Goal: Task Accomplishment & Management: Use online tool/utility

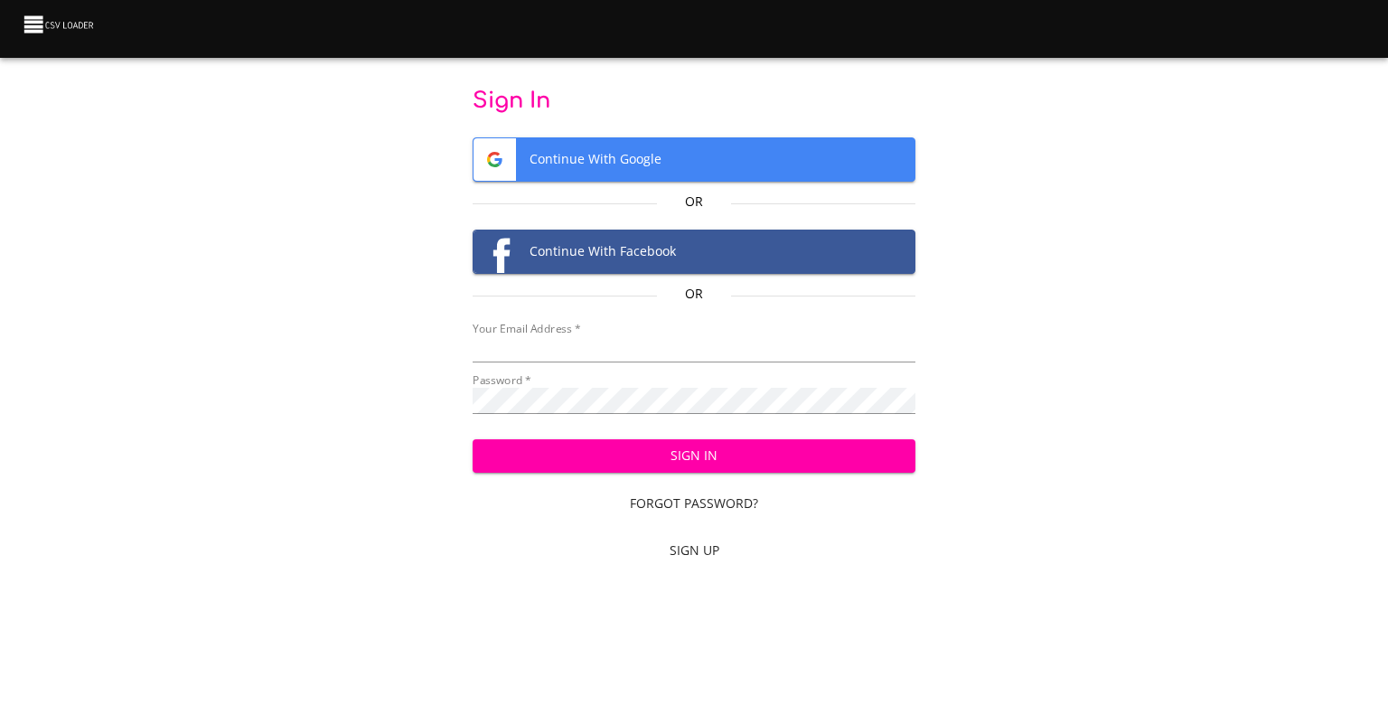
type input "[EMAIL_ADDRESS][DOMAIN_NAME]"
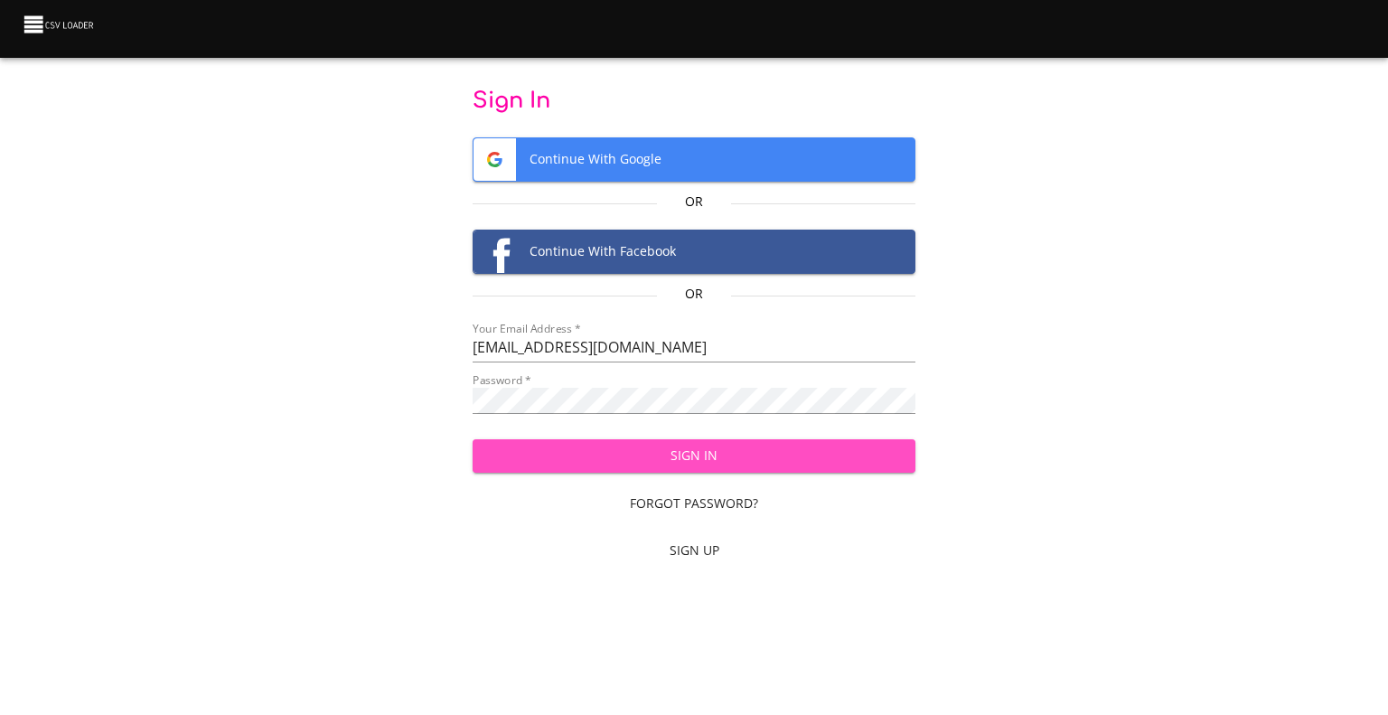
click at [708, 450] on span "Sign In" at bounding box center [694, 455] width 415 height 23
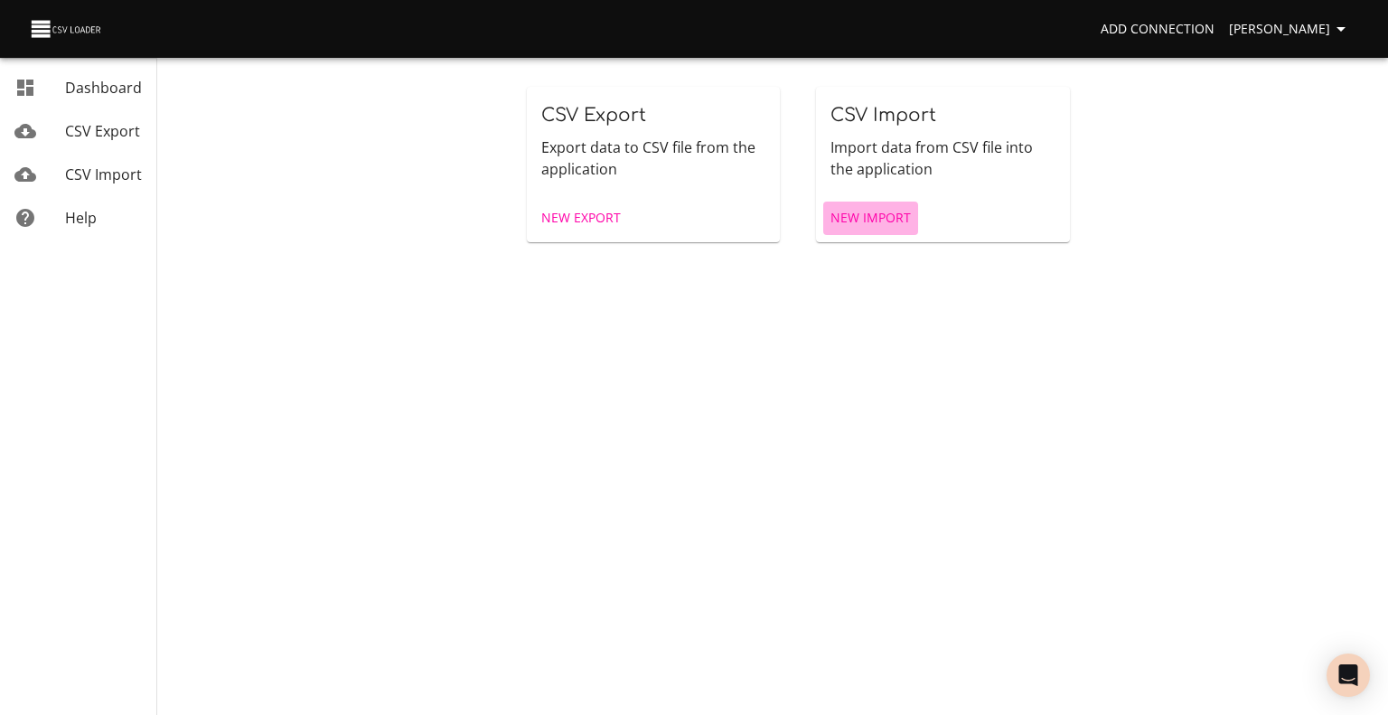
click at [853, 222] on span "New Import" at bounding box center [870, 218] width 80 height 23
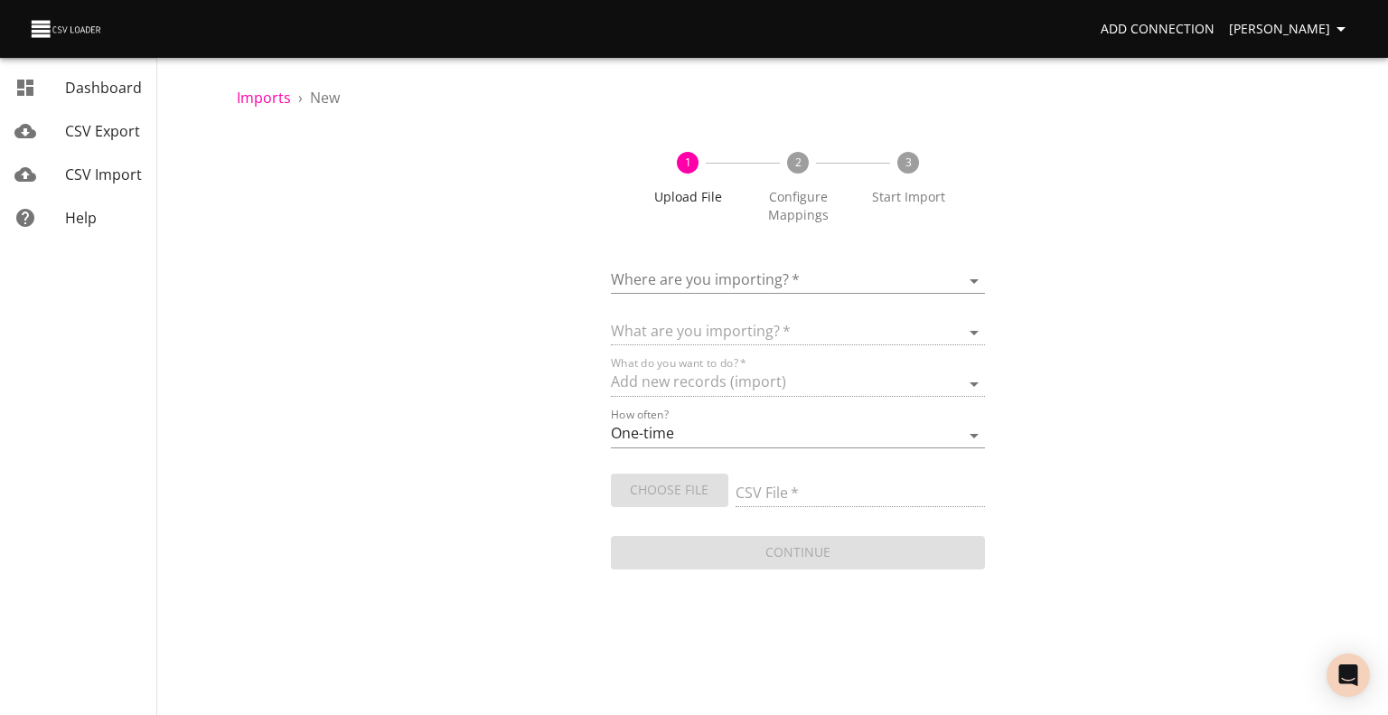
click at [763, 274] on body "Add Connection Celeste Claggett Dashboard CSV Export CSV Import Help Imports › …" at bounding box center [694, 357] width 1388 height 715
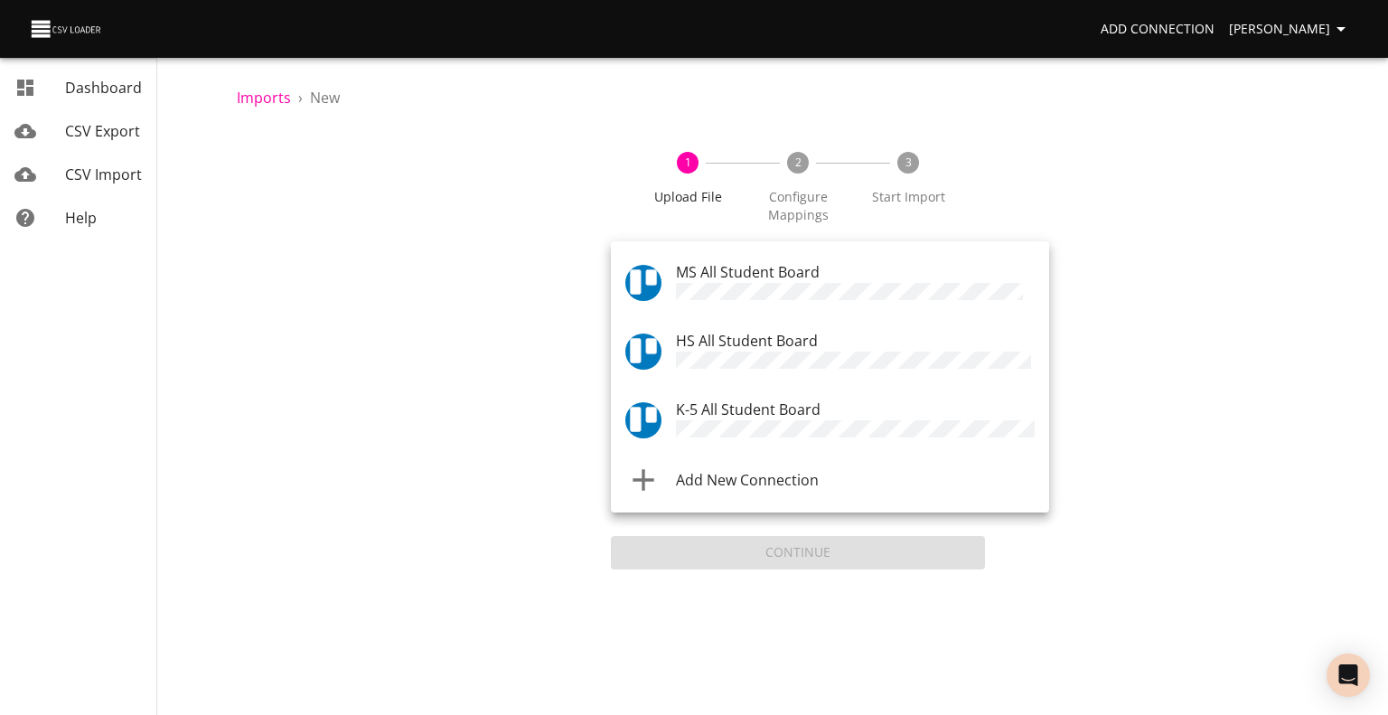
click at [737, 406] on span "K-5 All Student Board" at bounding box center [748, 409] width 145 height 20
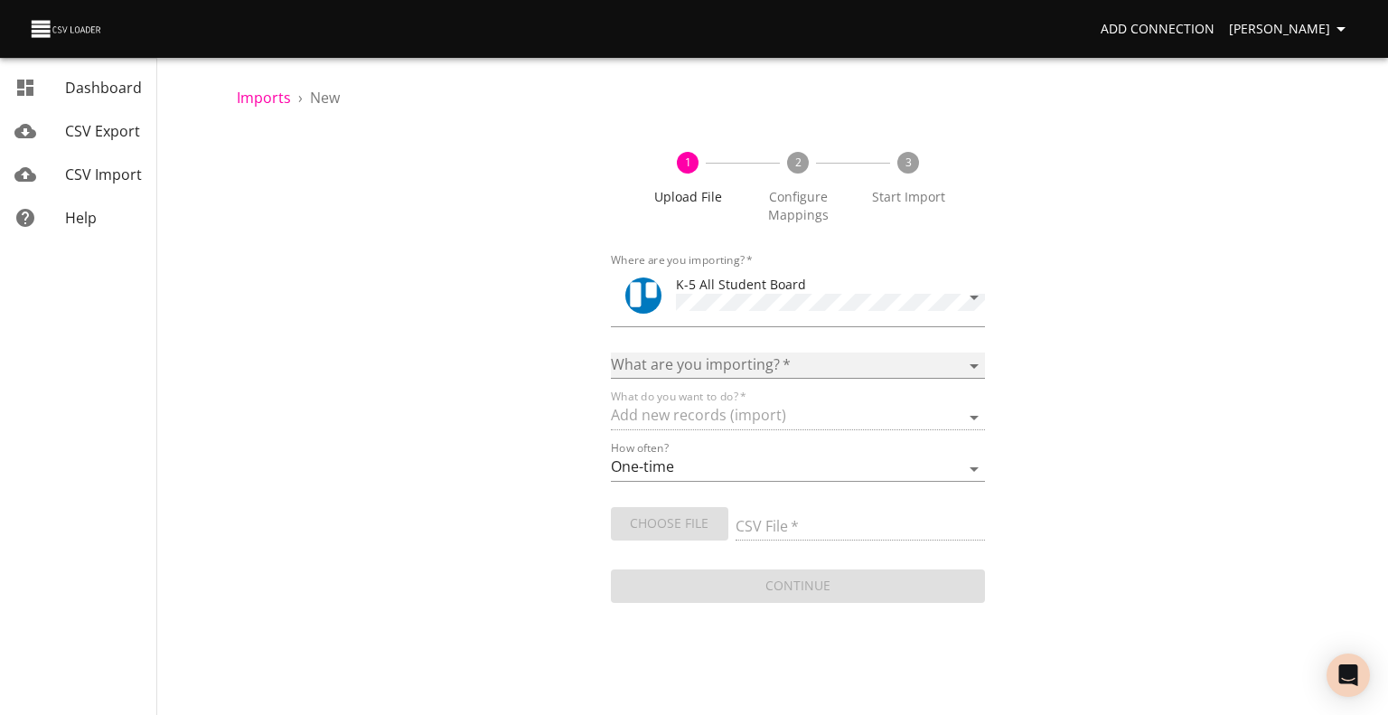
click at [975, 365] on select "Boards Cards Checkitems Checklists" at bounding box center [798, 365] width 374 height 26
select select "cards"
click at [611, 352] on select "Boards Cards Checkitems Checklists" at bounding box center [798, 365] width 374 height 26
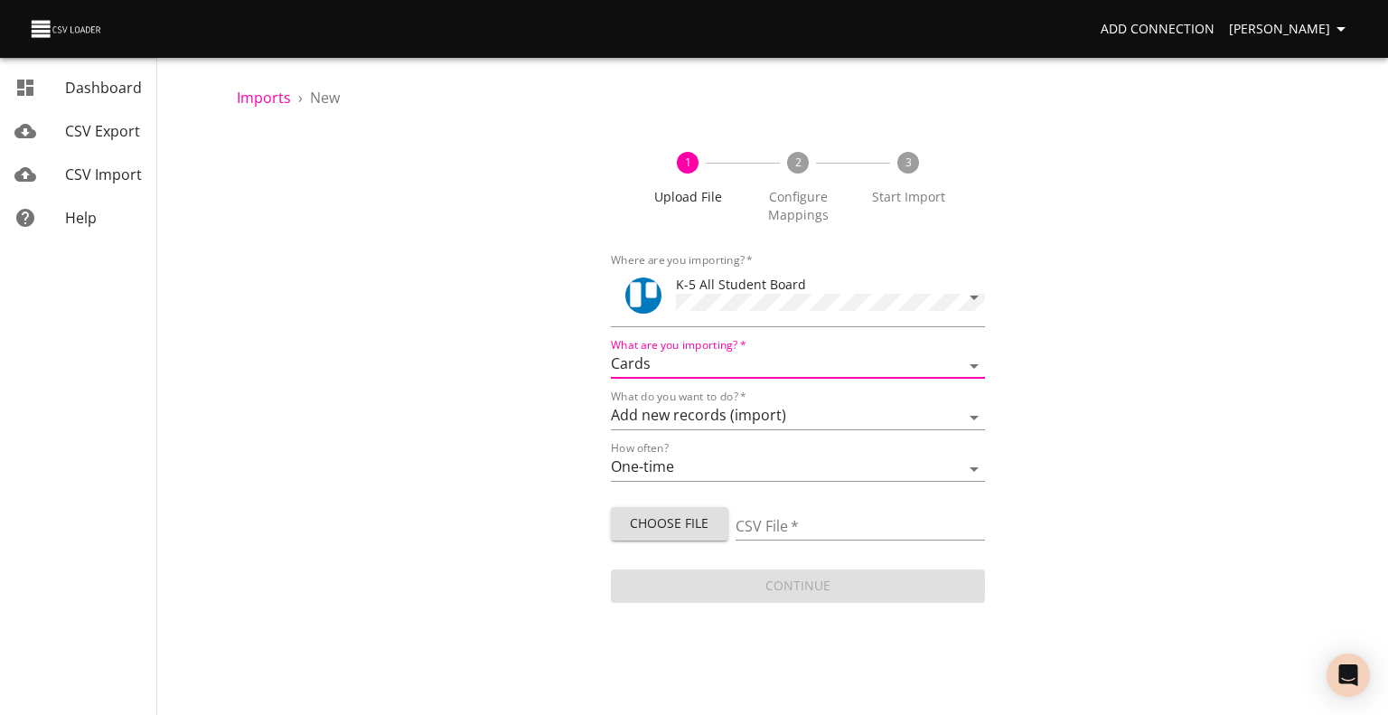
click at [643, 518] on span "Choose File" at bounding box center [669, 523] width 89 height 23
type input "ES 09302025.csv"
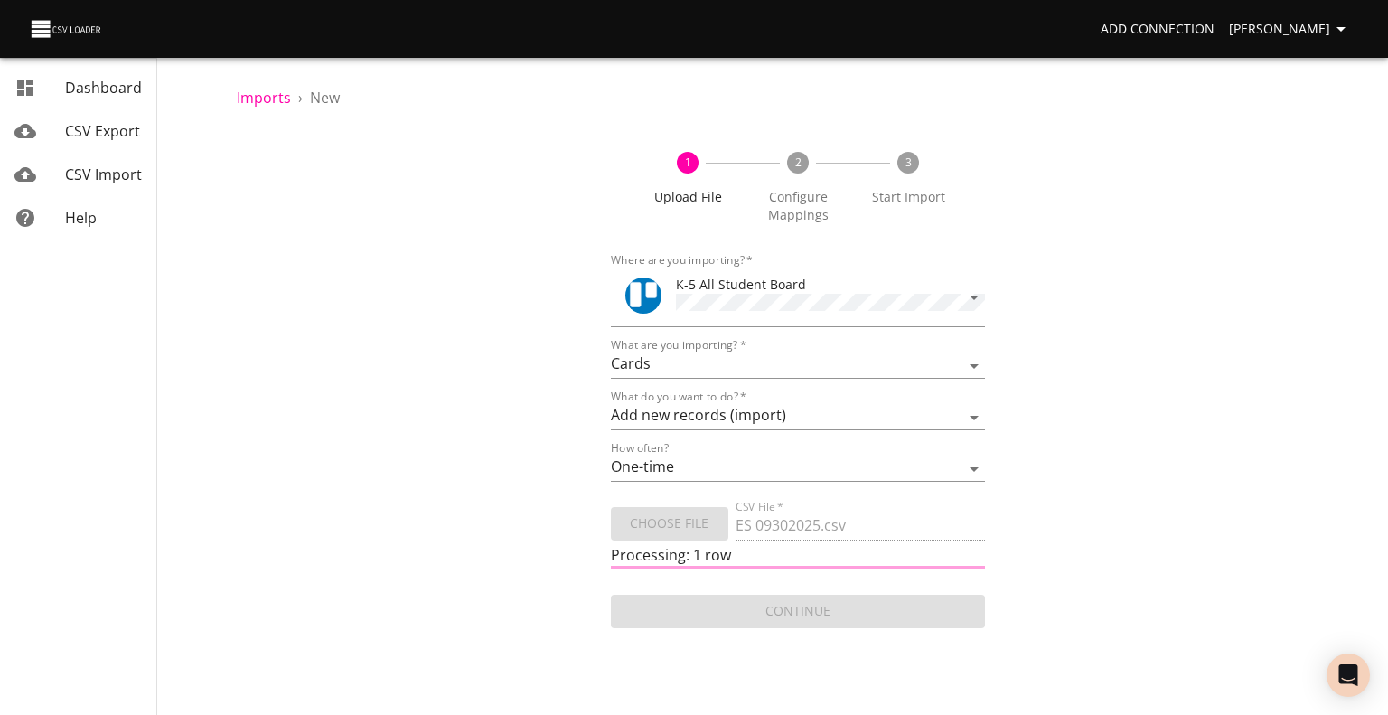
click at [1210, 190] on div "1 Upload File 2 Configure Mappings 3 Start Import Where are you importing?   * …" at bounding box center [798, 380] width 1122 height 501
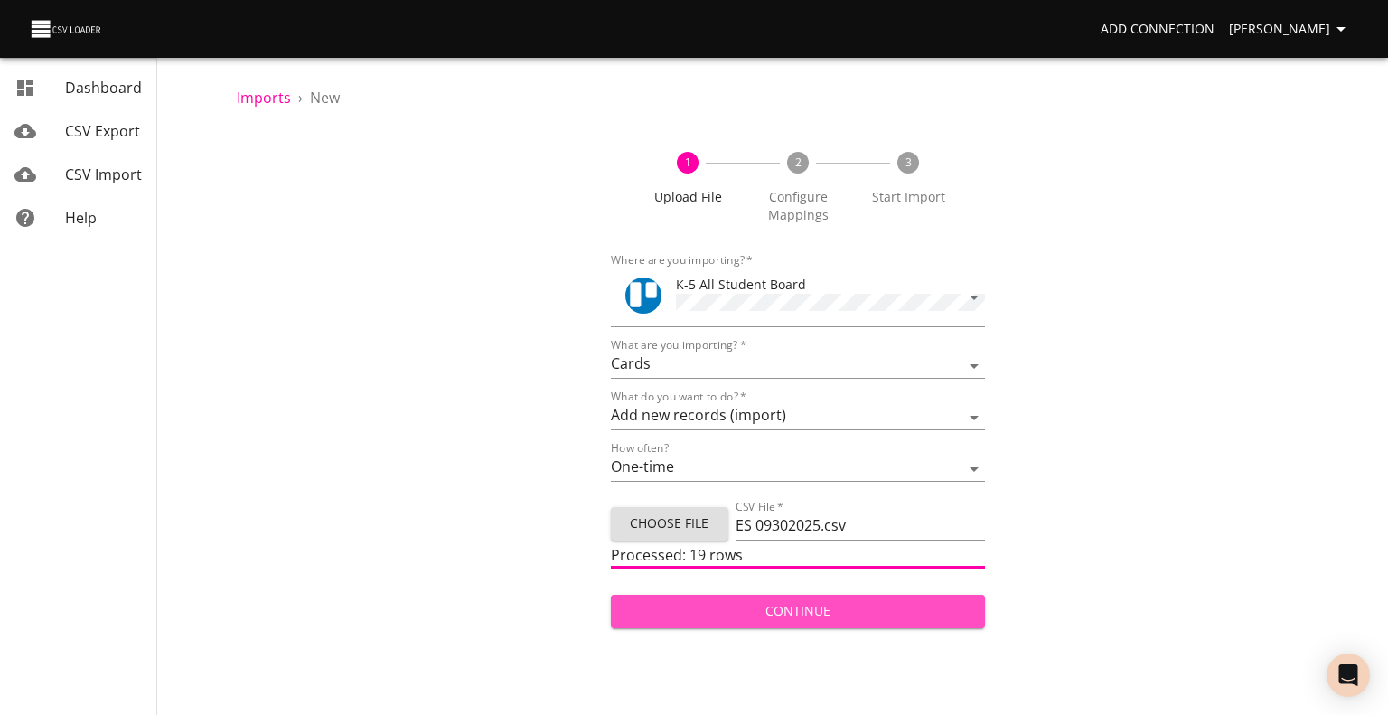
click at [813, 603] on span "Continue" at bounding box center [797, 611] width 345 height 23
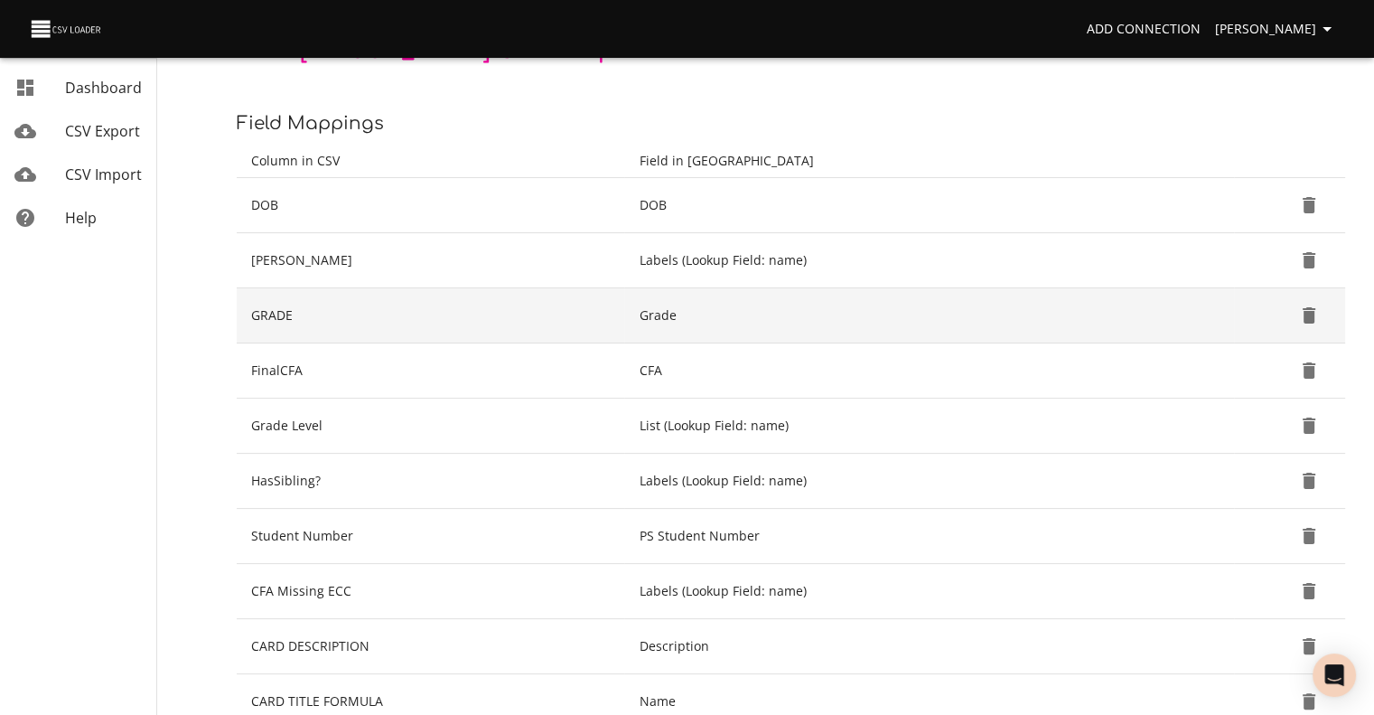
scroll to position [210, 0]
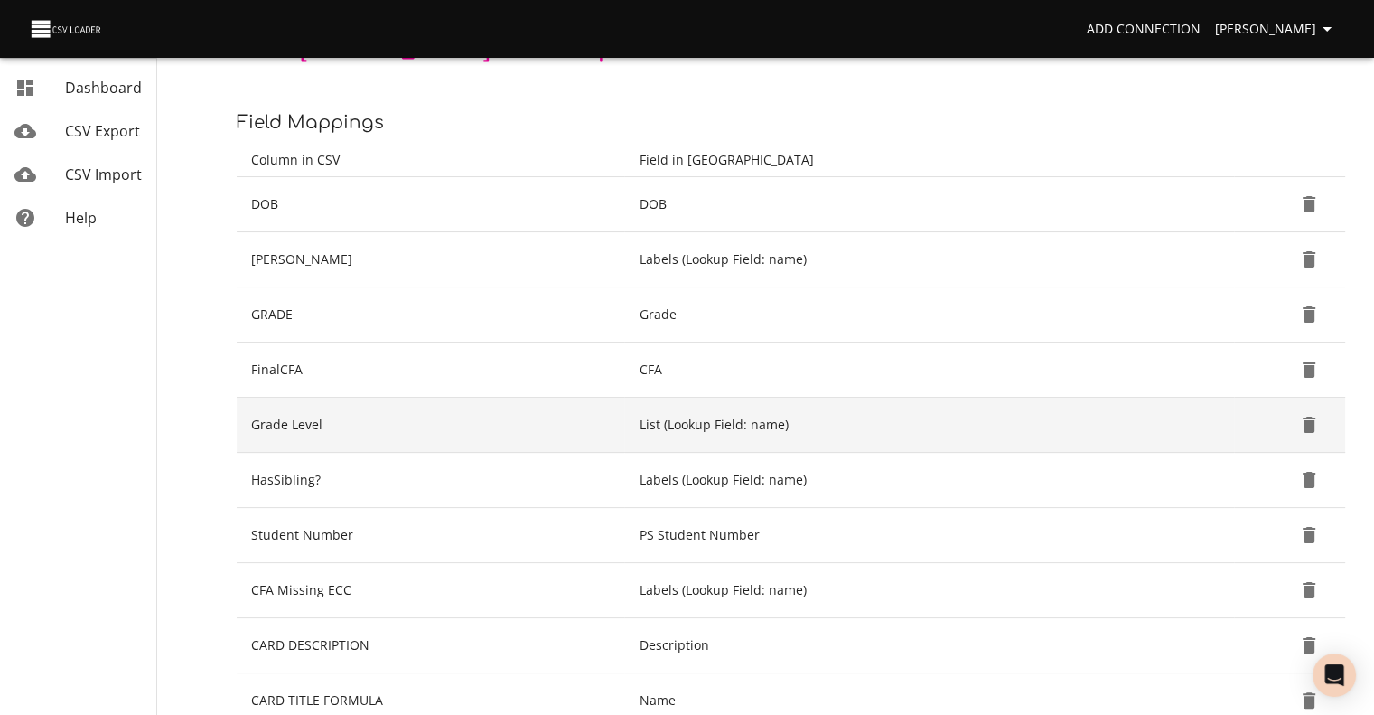
click at [1309, 424] on icon "Delete" at bounding box center [1309, 424] width 13 height 16
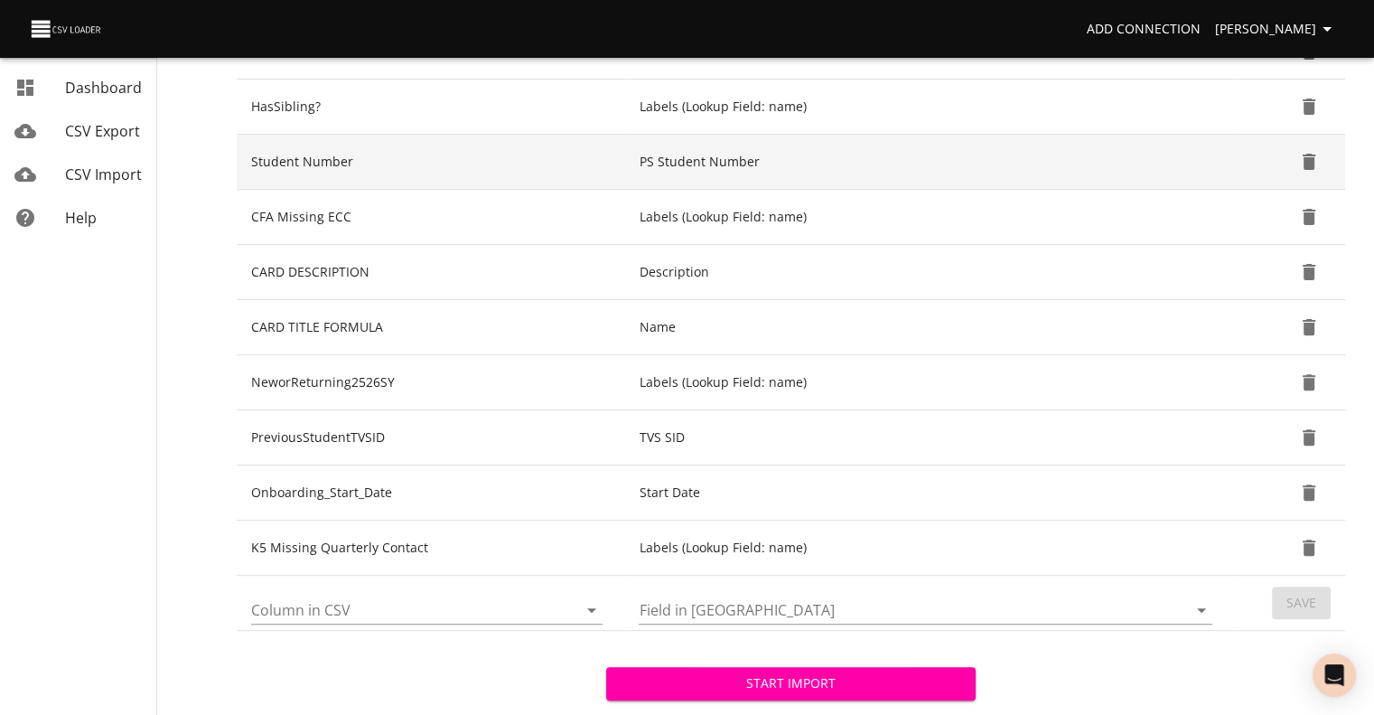
scroll to position [533, 0]
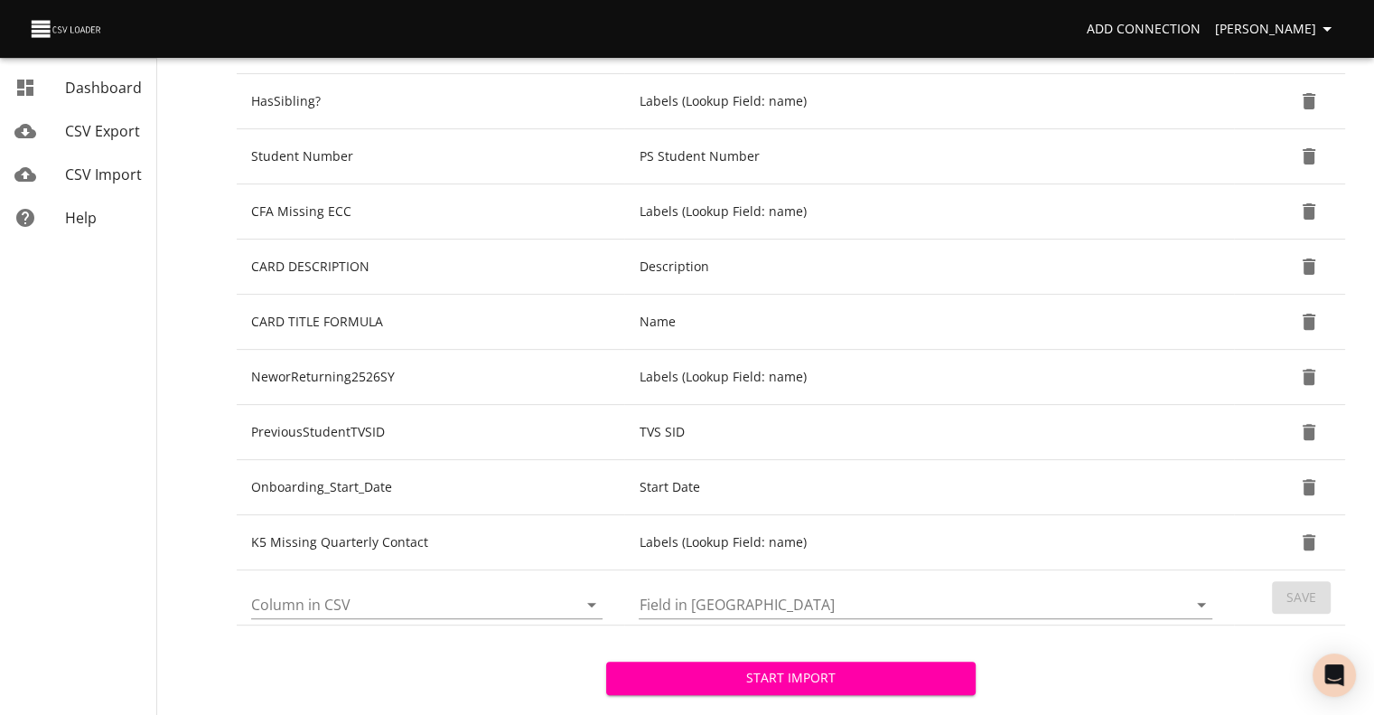
click at [593, 604] on icon "Open" at bounding box center [592, 605] width 22 height 22
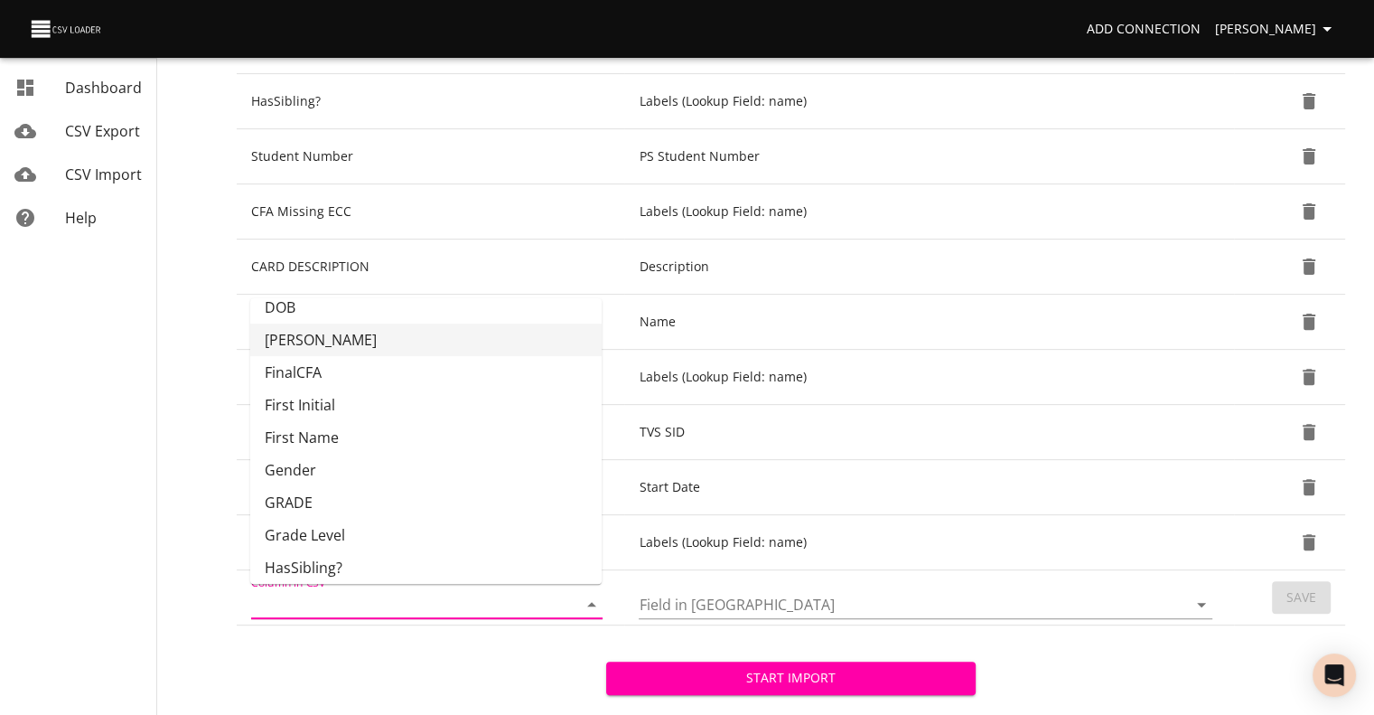
scroll to position [114, 0]
click at [477, 491] on li "GRADE" at bounding box center [425, 500] width 351 height 33
type input "GRADE"
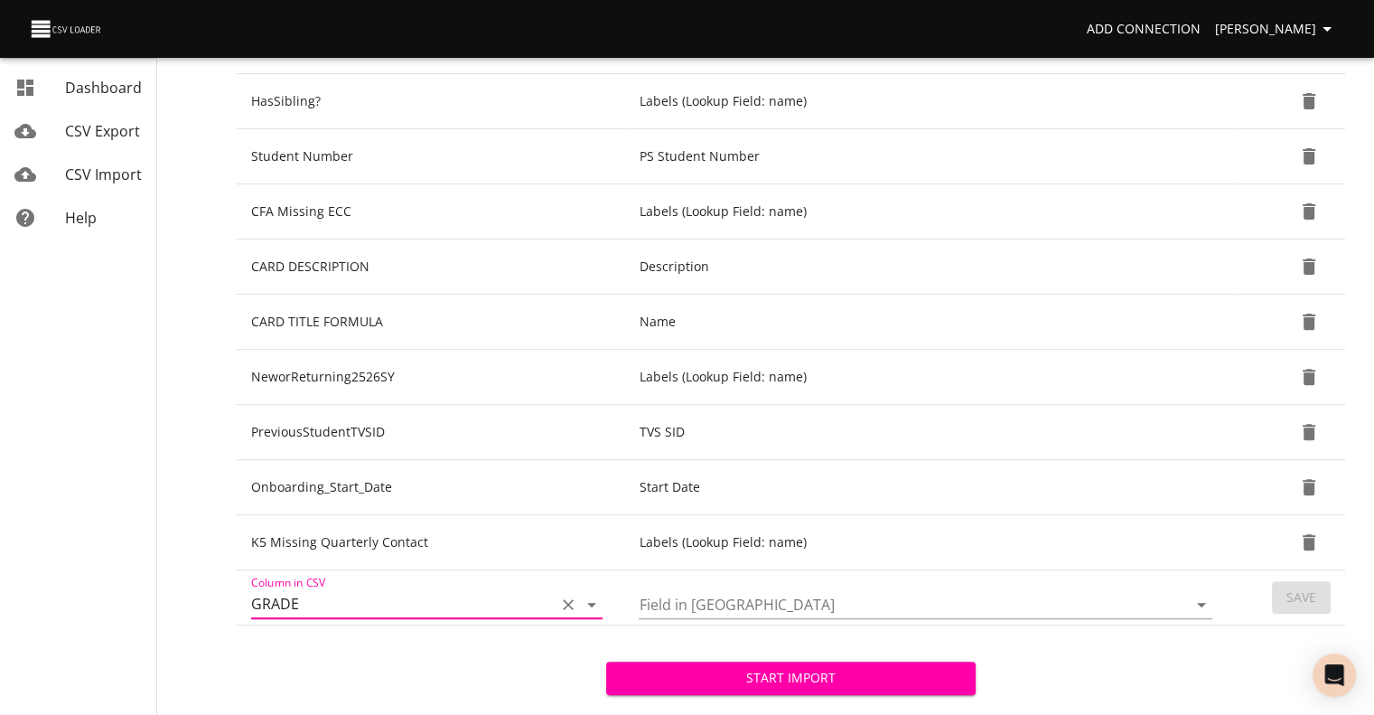
click at [1204, 605] on icon "Open" at bounding box center [1202, 605] width 22 height 22
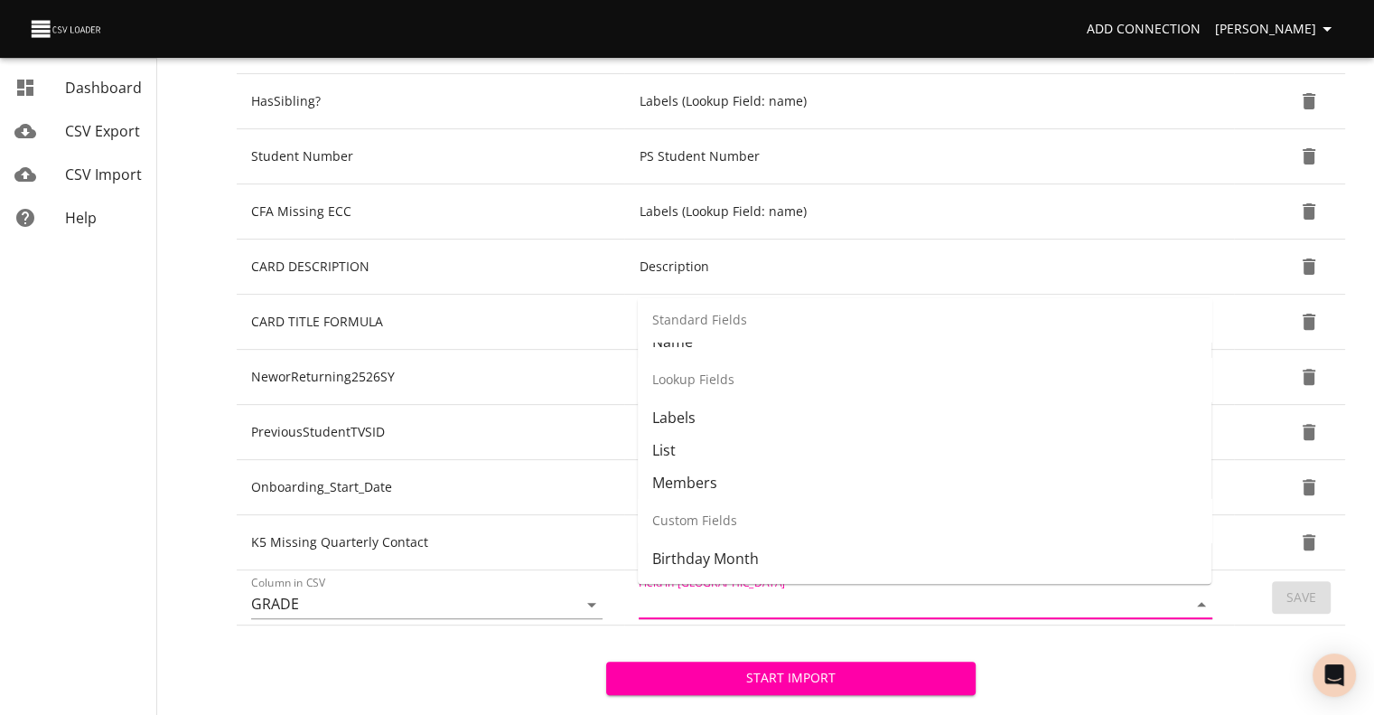
scroll to position [220, 0]
click at [1030, 448] on li "List" at bounding box center [925, 449] width 574 height 33
type input "List"
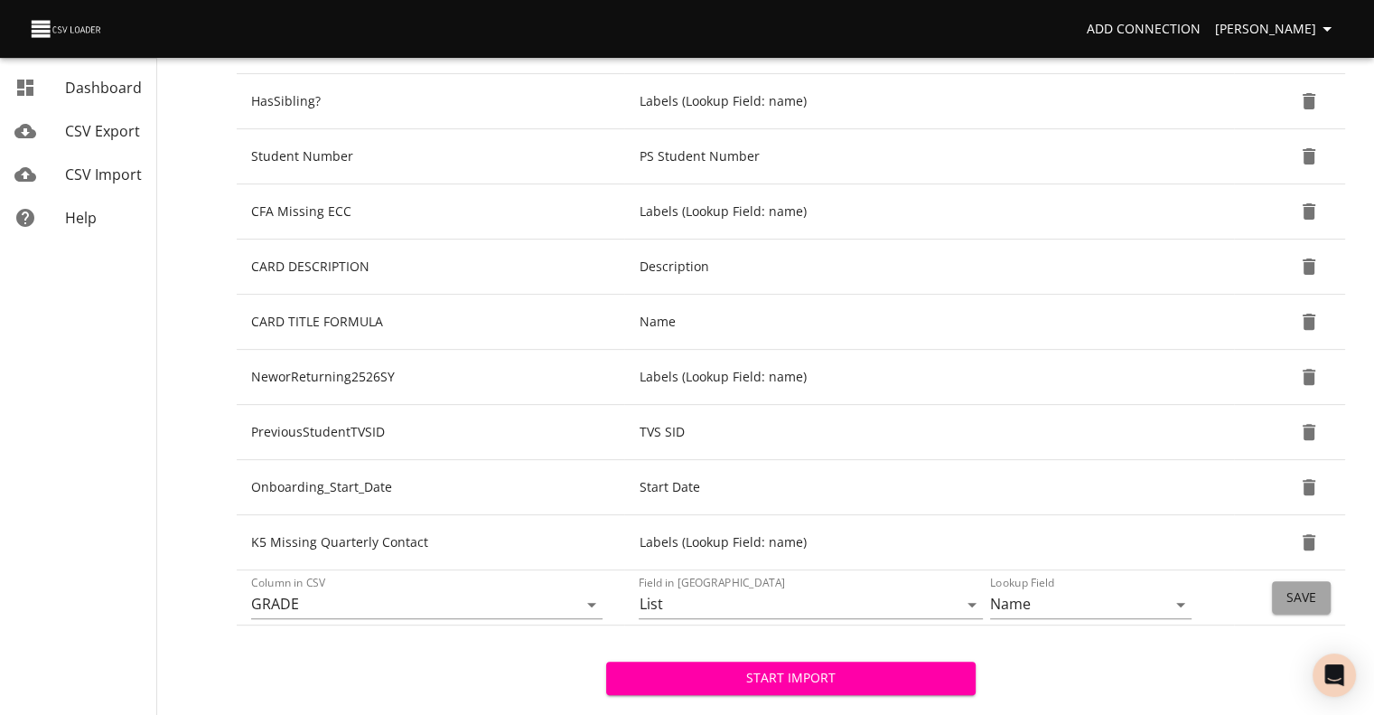
click at [1289, 596] on span "Save" at bounding box center [1301, 597] width 30 height 23
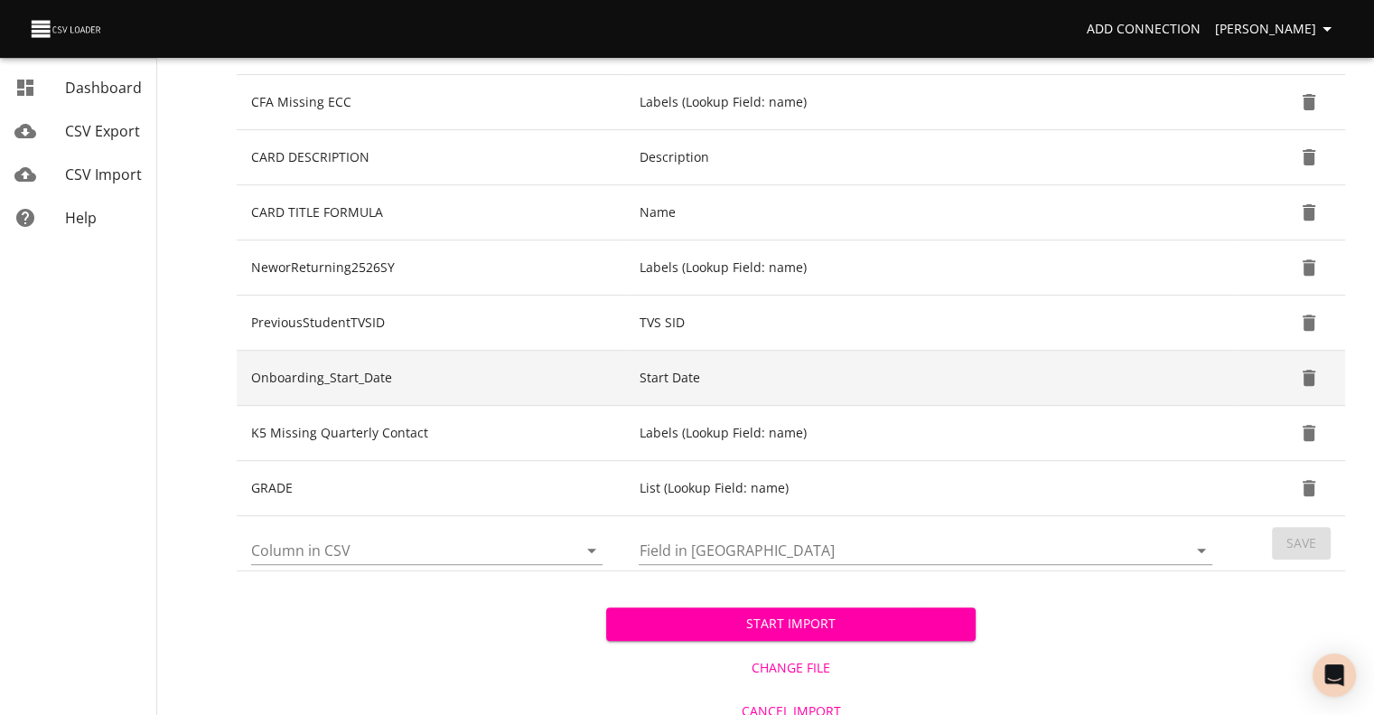
scroll to position [656, 0]
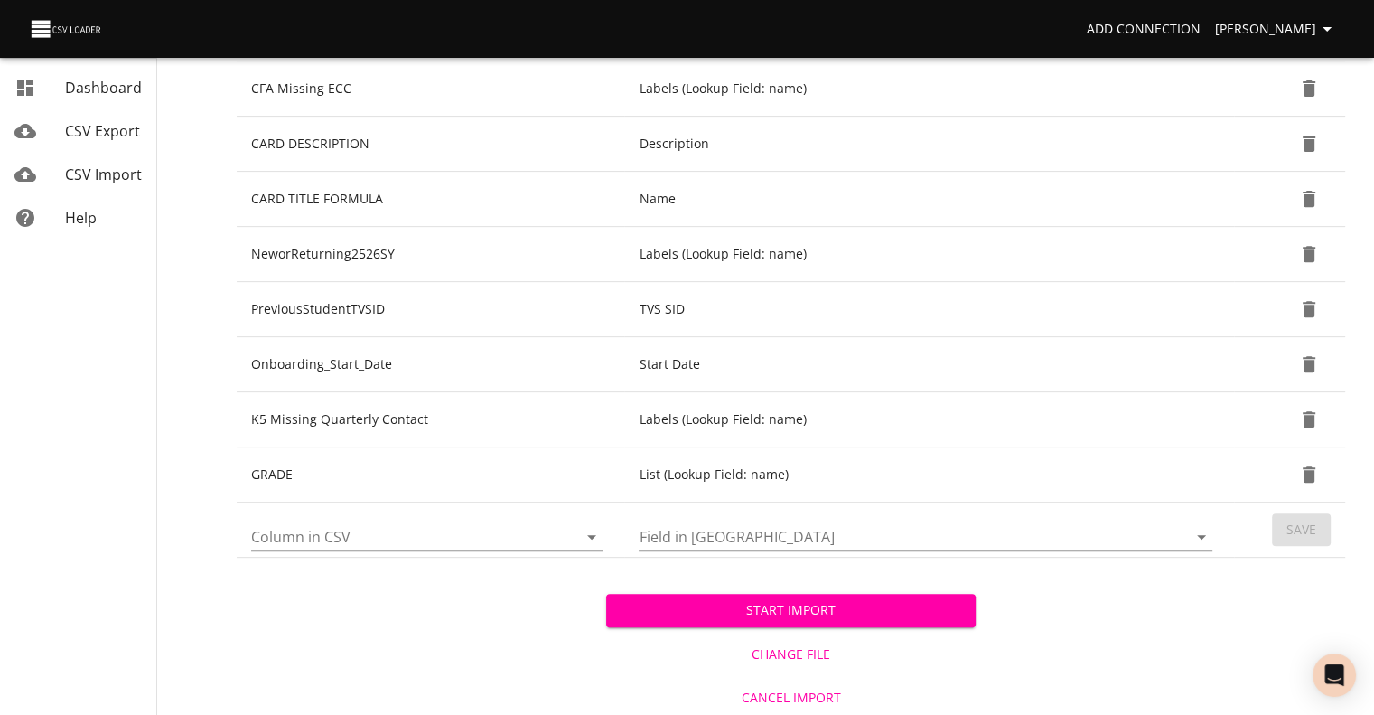
click at [851, 599] on span "Start Import" at bounding box center [791, 610] width 341 height 23
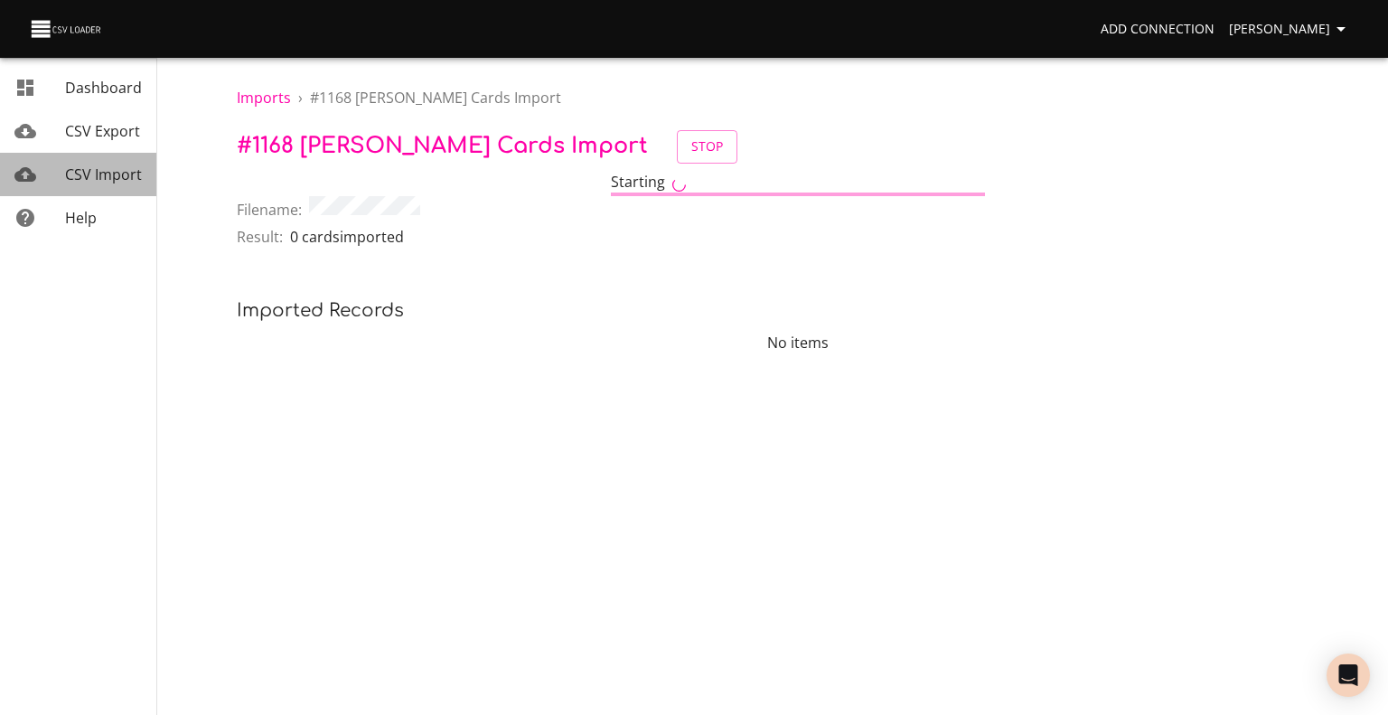
click at [107, 176] on span "CSV Import" at bounding box center [103, 174] width 77 height 20
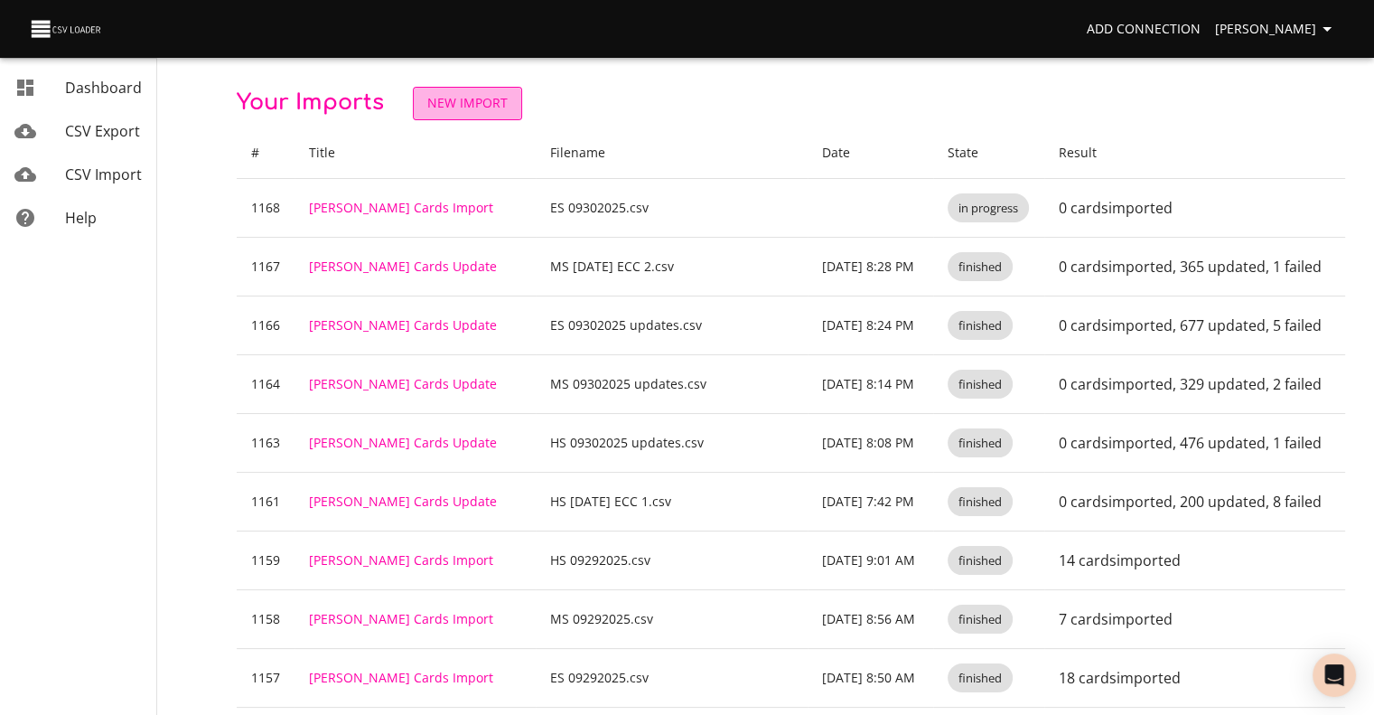
click at [439, 108] on span "New Import" at bounding box center [467, 103] width 80 height 23
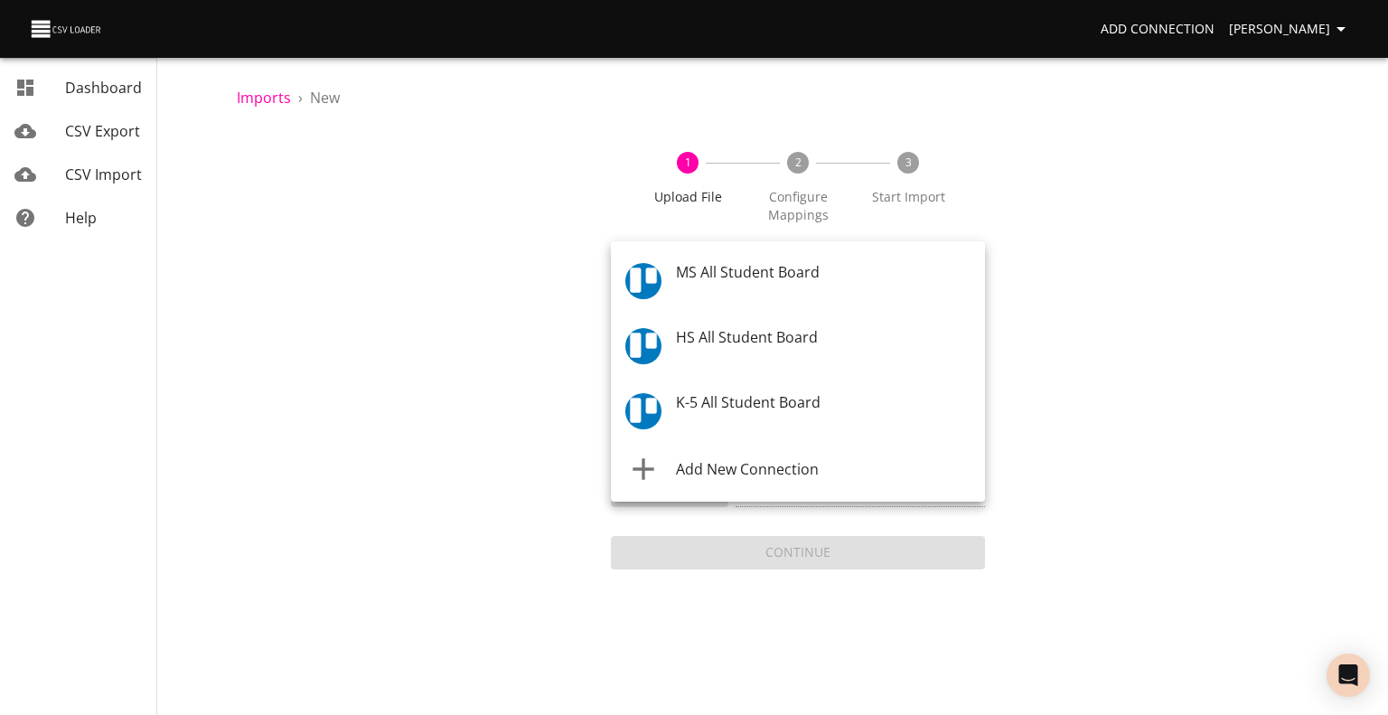
click at [709, 275] on body "Add Connection Celeste Claggett Dashboard CSV Export CSV Import Help Imports › …" at bounding box center [694, 357] width 1388 height 715
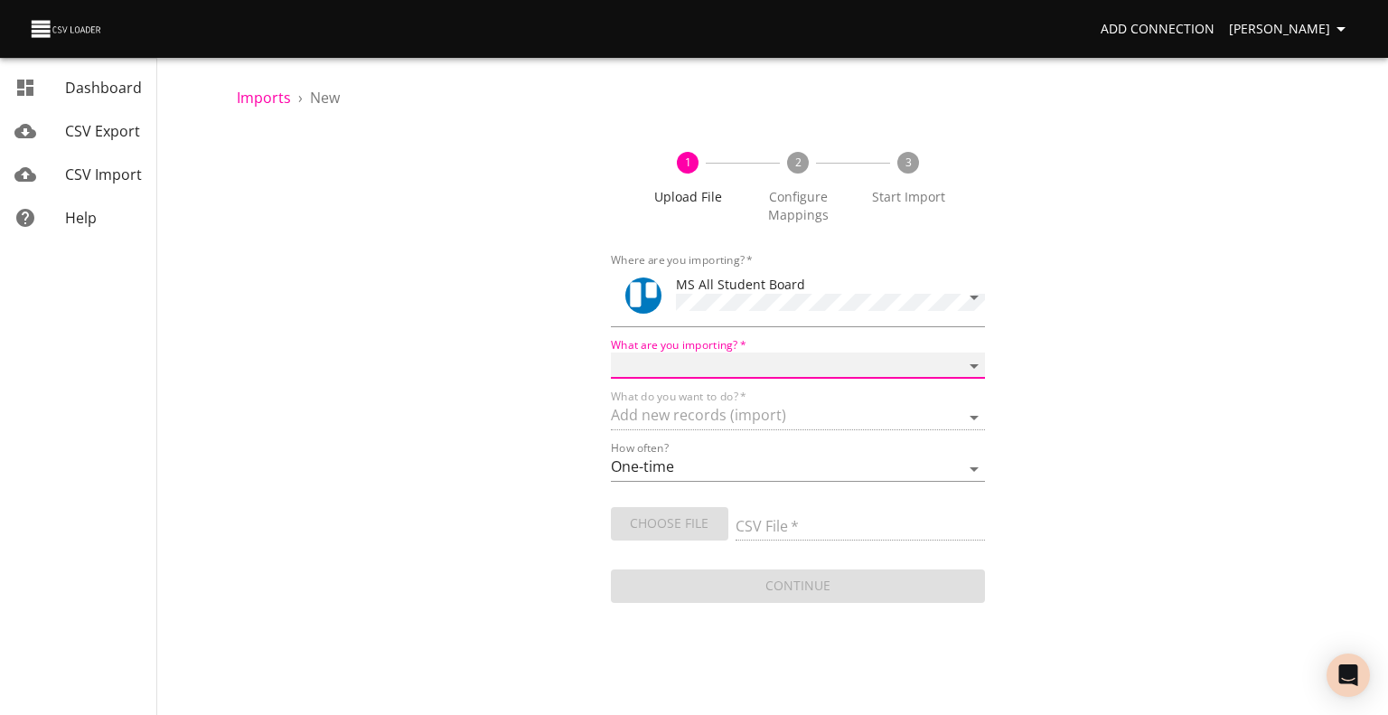
click at [729, 360] on select "Boards Cards Checkitems Checklists" at bounding box center [798, 365] width 374 height 26
select select "cards"
click at [611, 352] on select "Boards Cards Checkitems Checklists" at bounding box center [798, 365] width 374 height 26
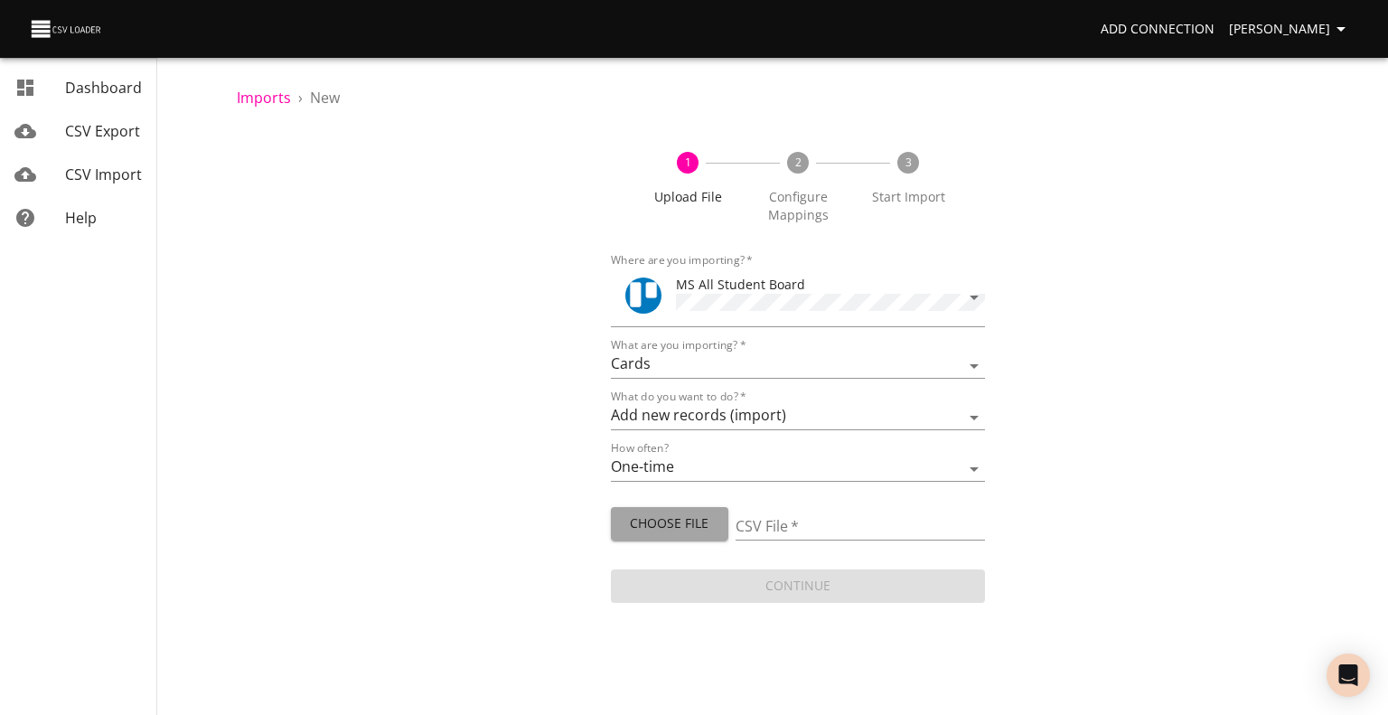
click at [676, 512] on span "Choose File" at bounding box center [669, 523] width 89 height 23
type input "MS 09302025.csv"
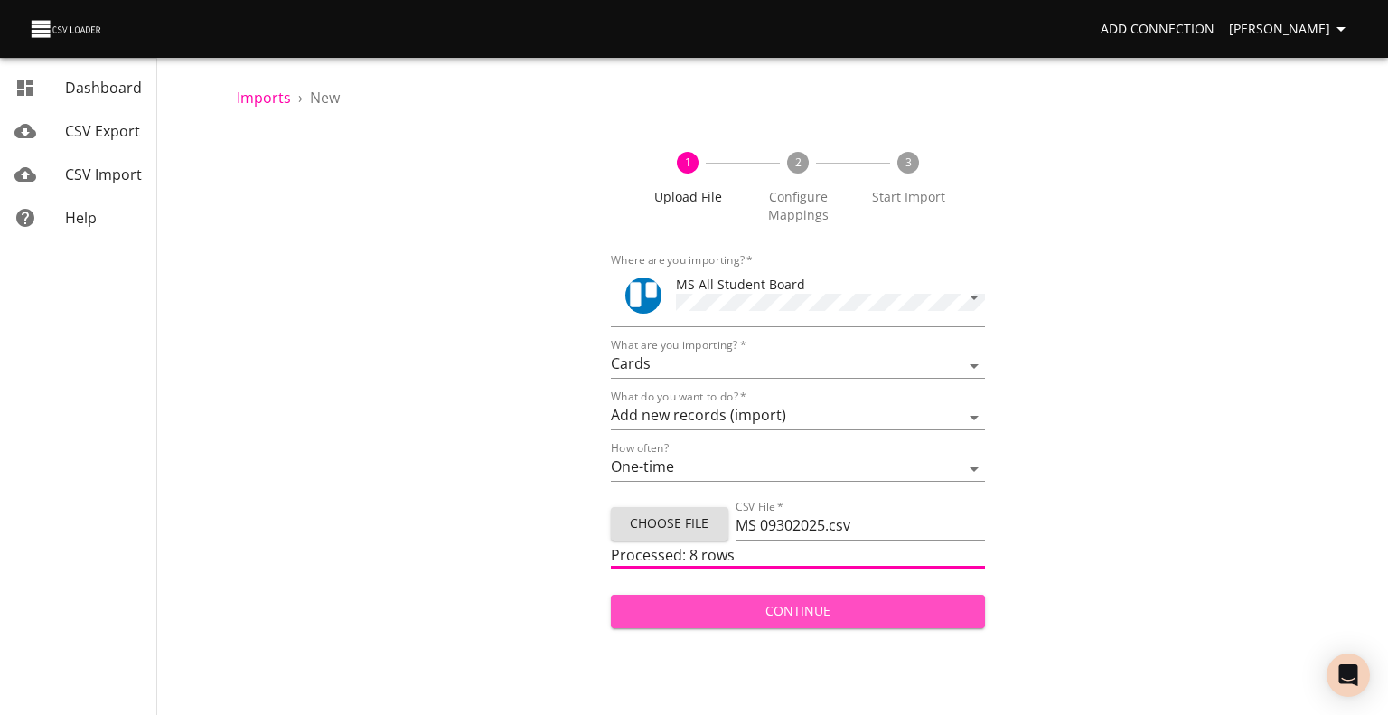
click at [817, 605] on span "Continue" at bounding box center [797, 611] width 345 height 23
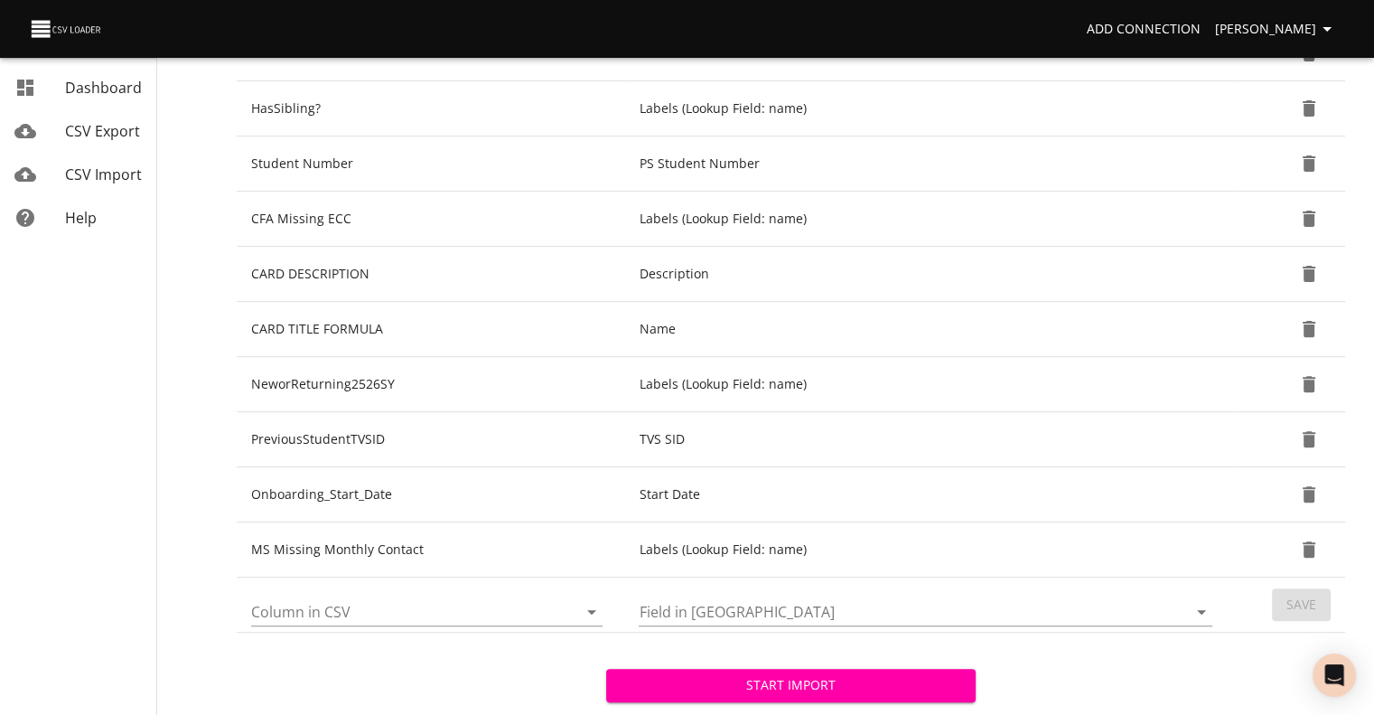
scroll to position [528, 0]
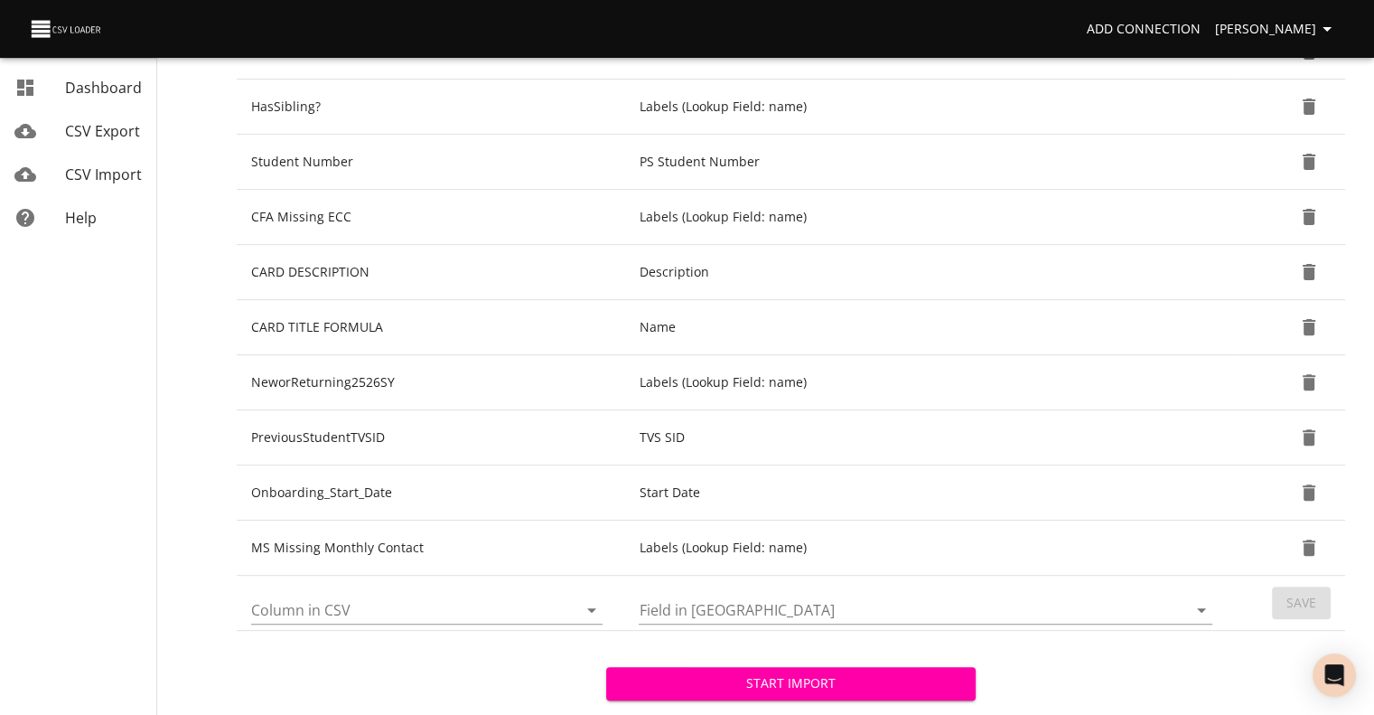
click at [592, 608] on icon "Open" at bounding box center [591, 610] width 9 height 5
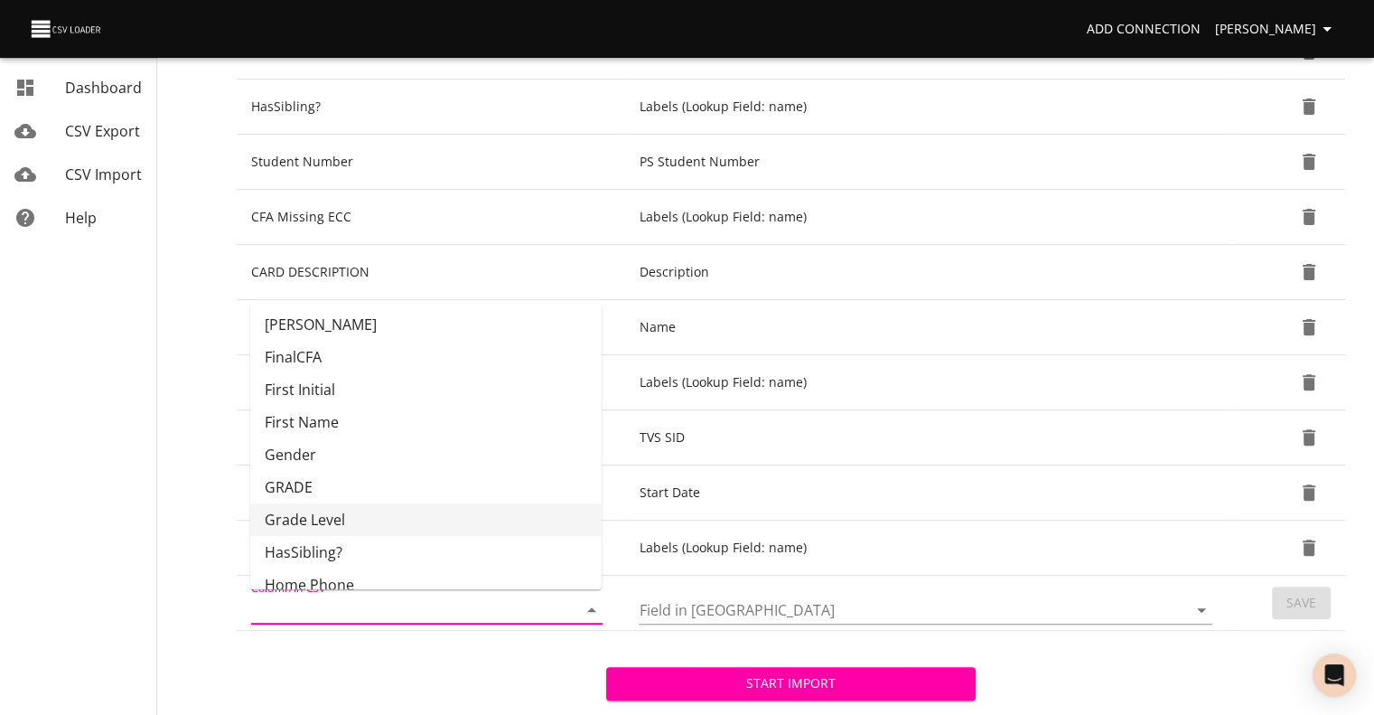
scroll to position [134, 0]
click at [519, 481] on li "GRADE" at bounding box center [425, 486] width 351 height 33
type input "GRADE"
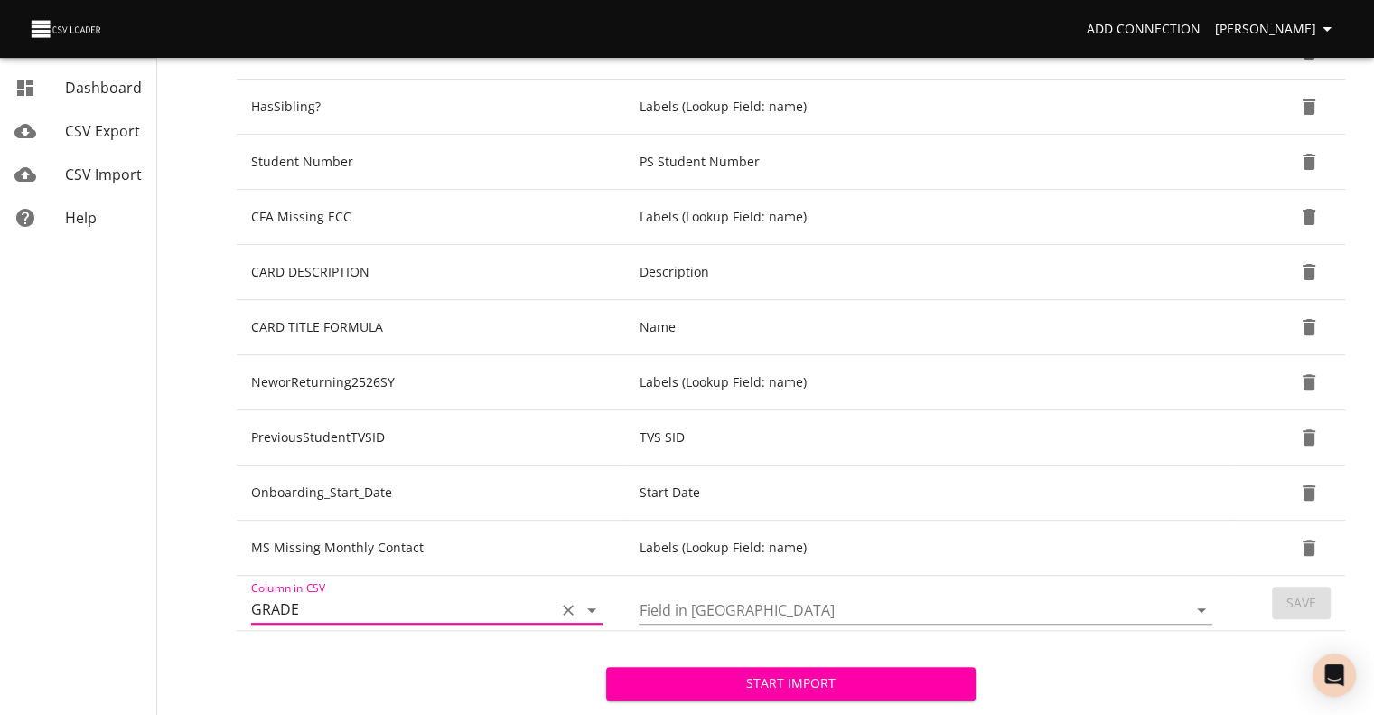
click at [1198, 603] on icon "Open" at bounding box center [1202, 610] width 22 height 22
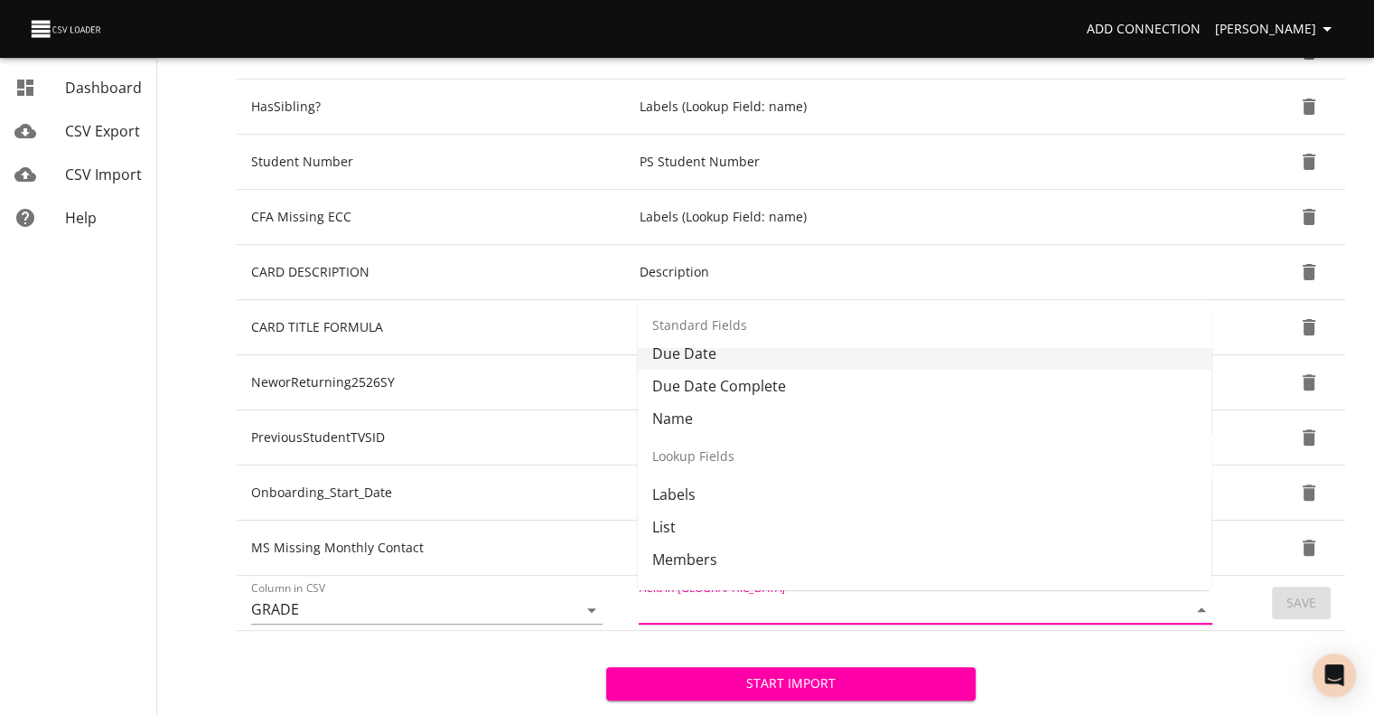
scroll to position [170, 0]
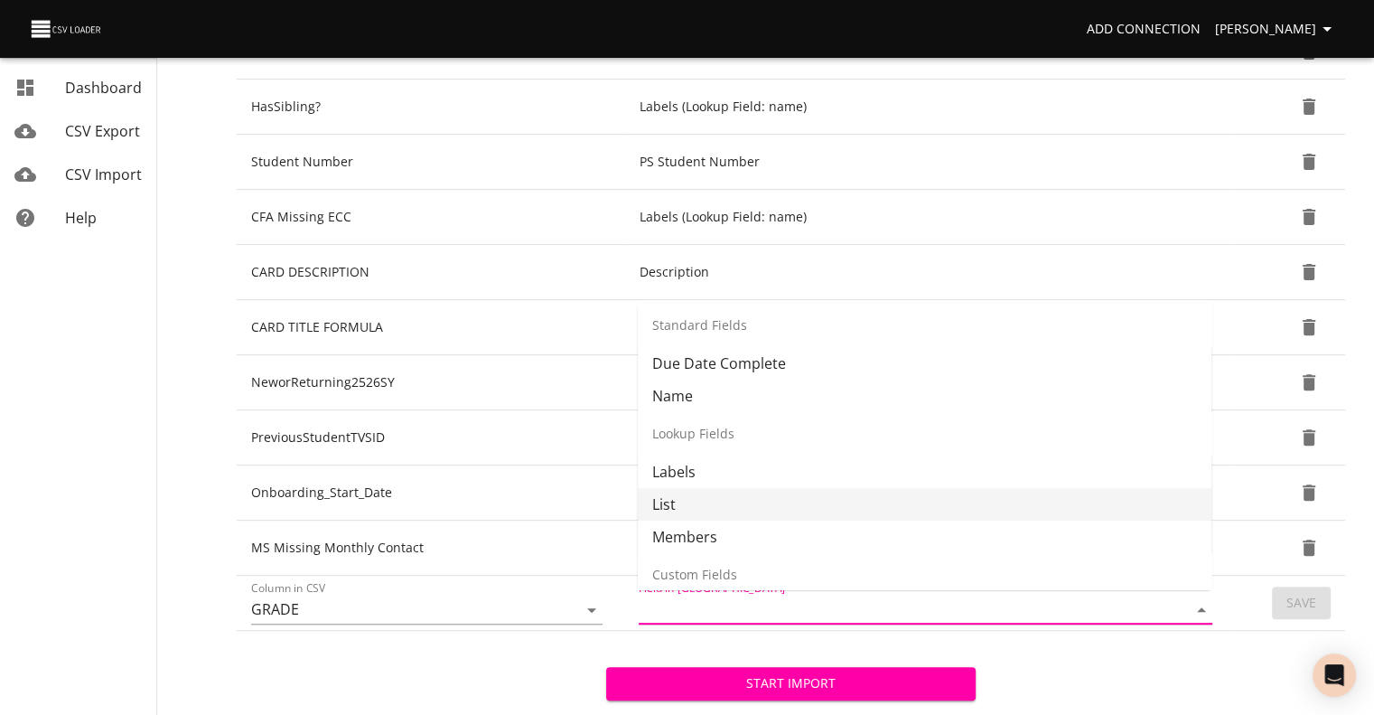
click at [1098, 491] on li "List" at bounding box center [925, 504] width 574 height 33
type input "List"
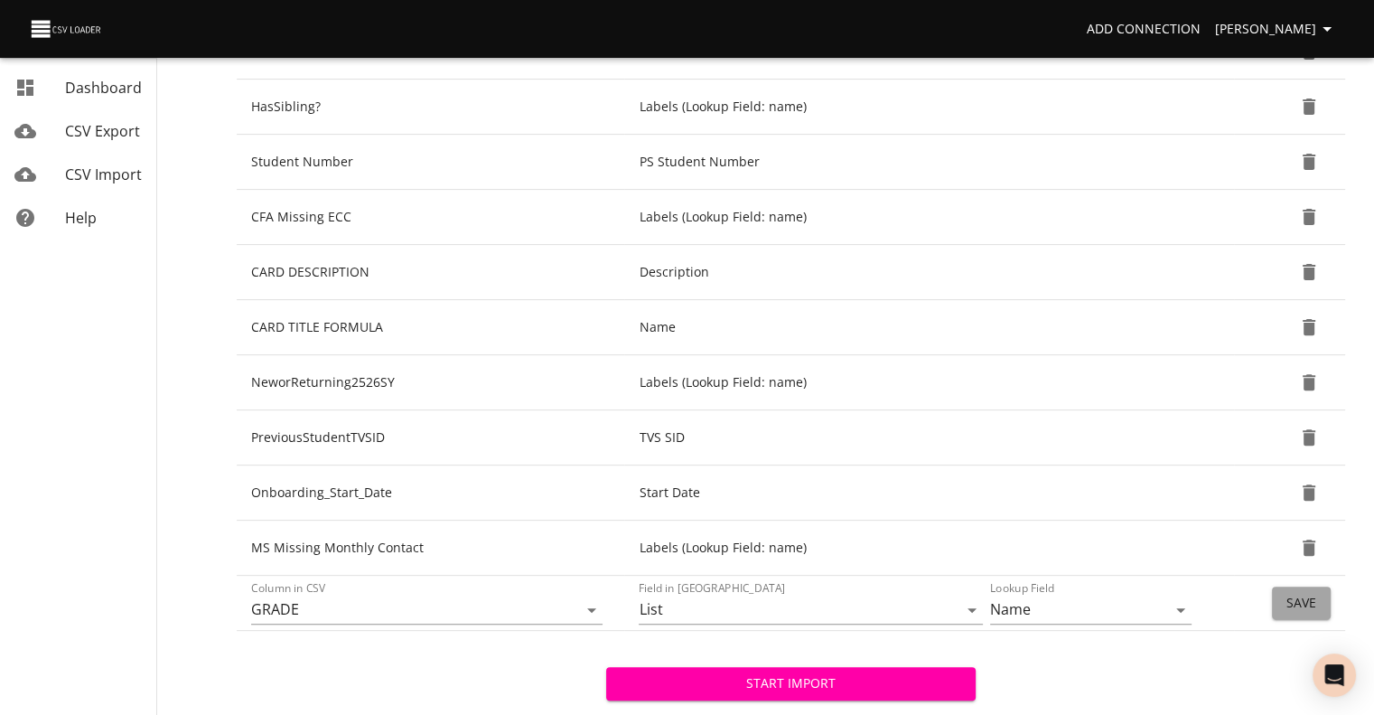
click at [1303, 600] on span "Save" at bounding box center [1301, 603] width 30 height 23
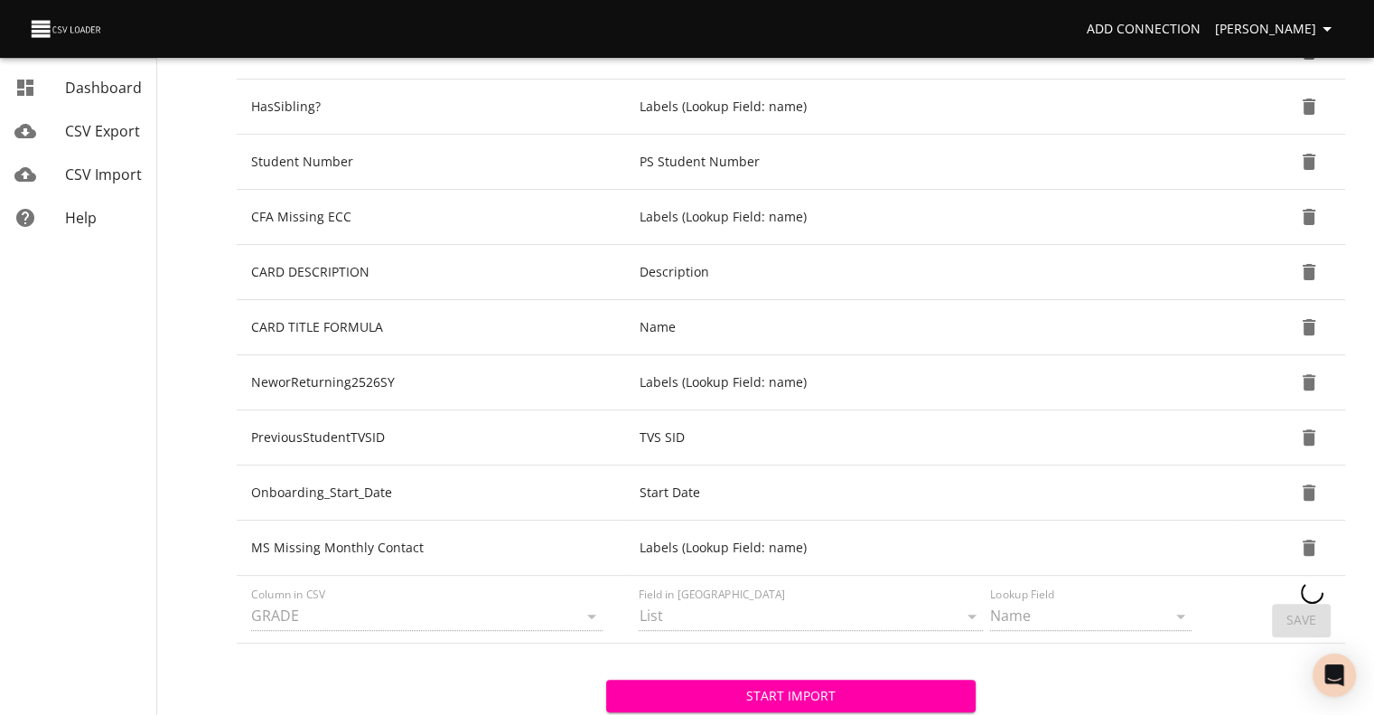
scroll to position [613, 0]
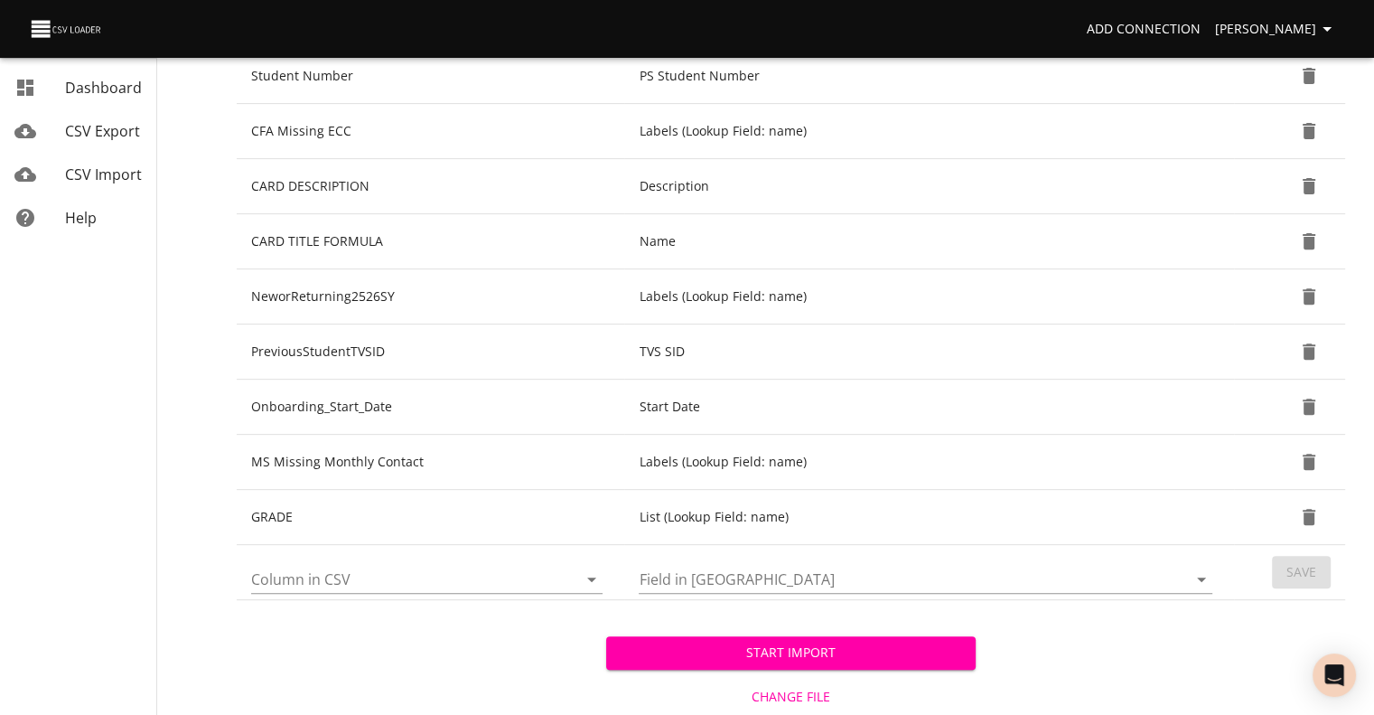
click at [911, 643] on span "Start Import" at bounding box center [791, 652] width 341 height 23
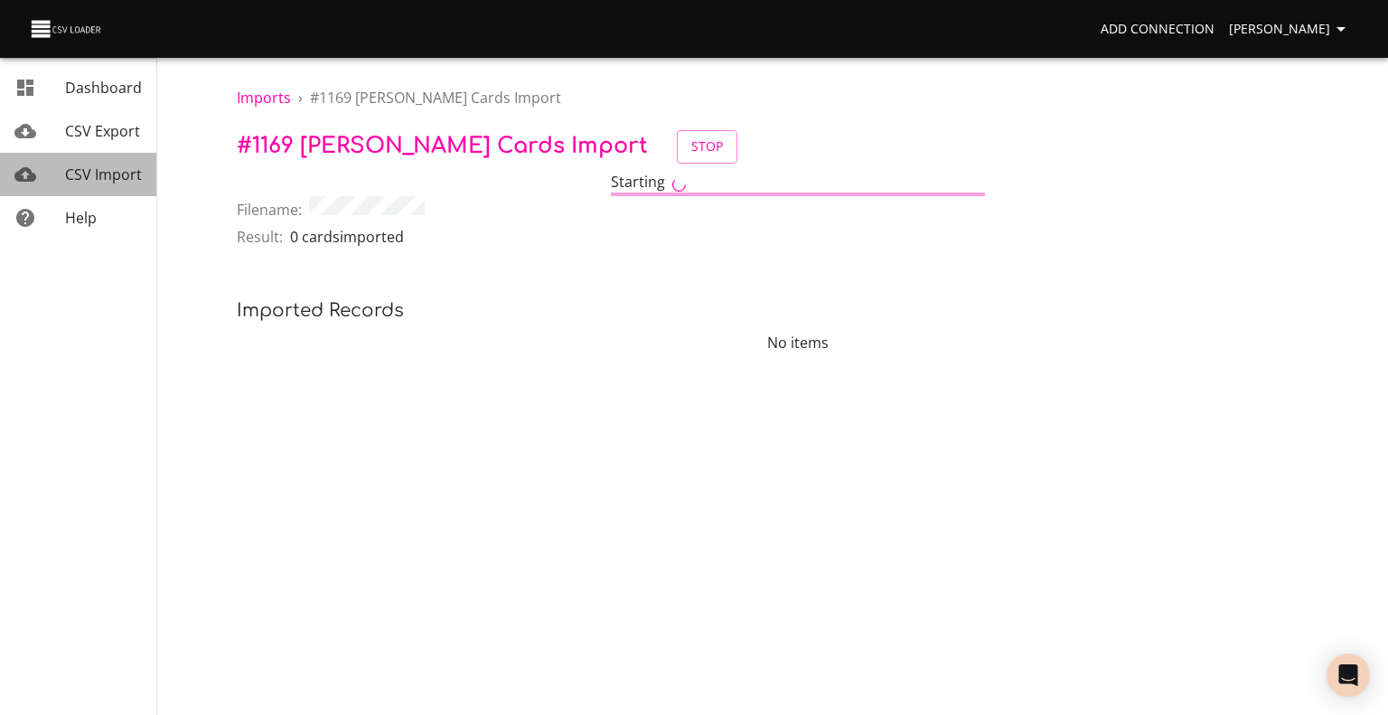
click at [89, 164] on div "CSV Import" at bounding box center [103, 175] width 77 height 22
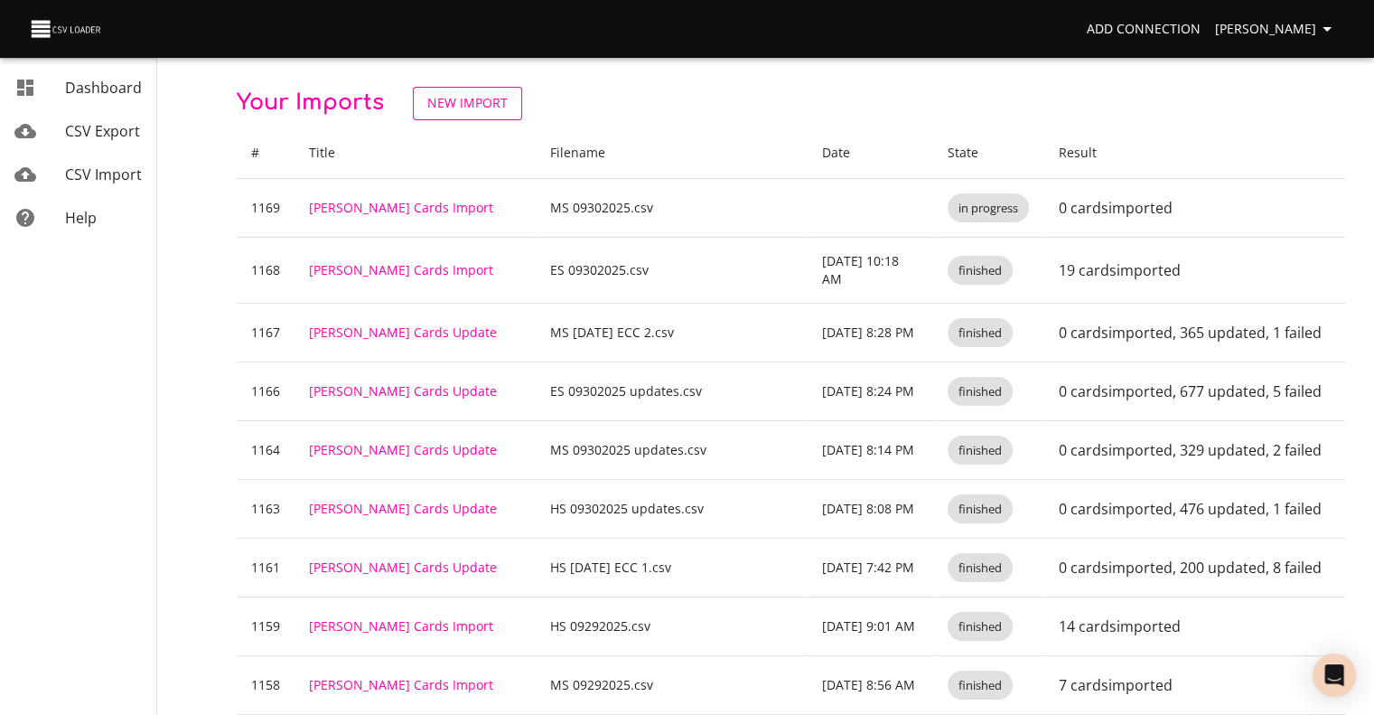
click at [460, 108] on span "New Import" at bounding box center [467, 103] width 80 height 23
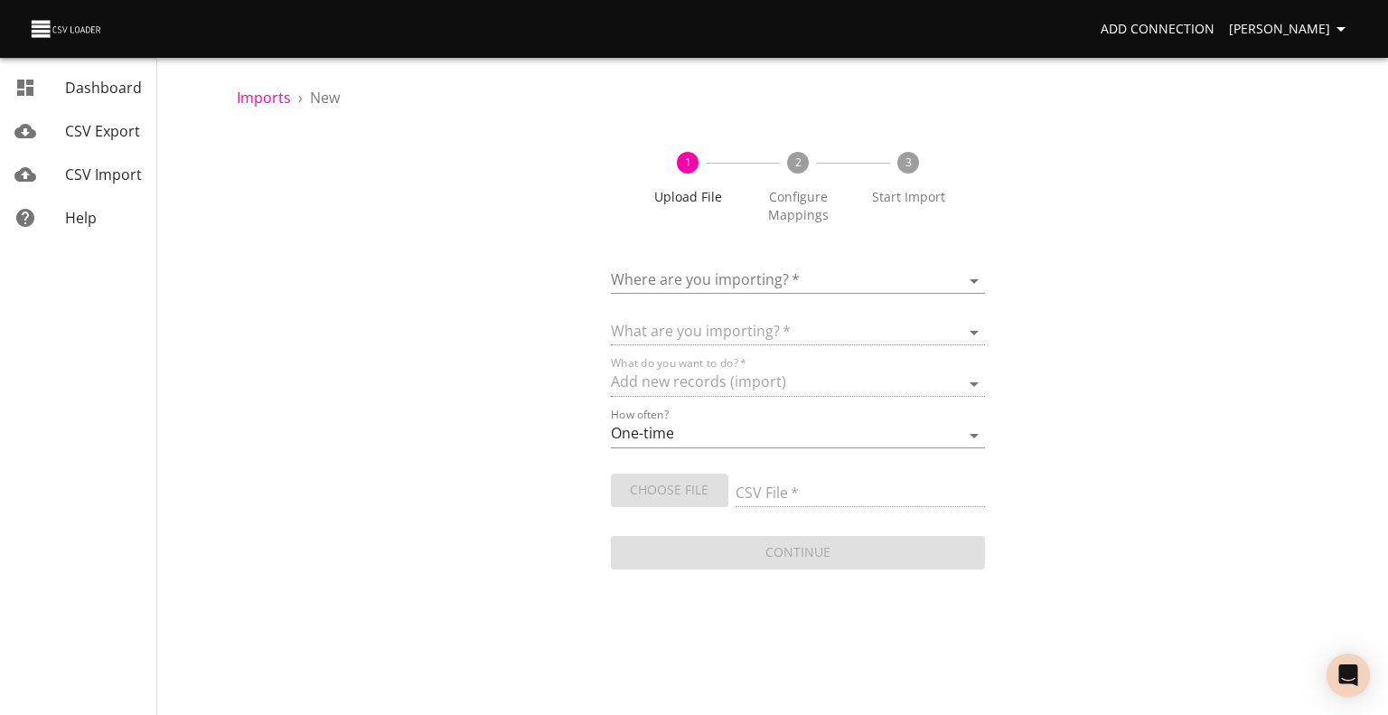
click at [685, 282] on body "Add Connection Celeste Claggett Dashboard CSV Export CSV Import Help Imports › …" at bounding box center [694, 357] width 1388 height 715
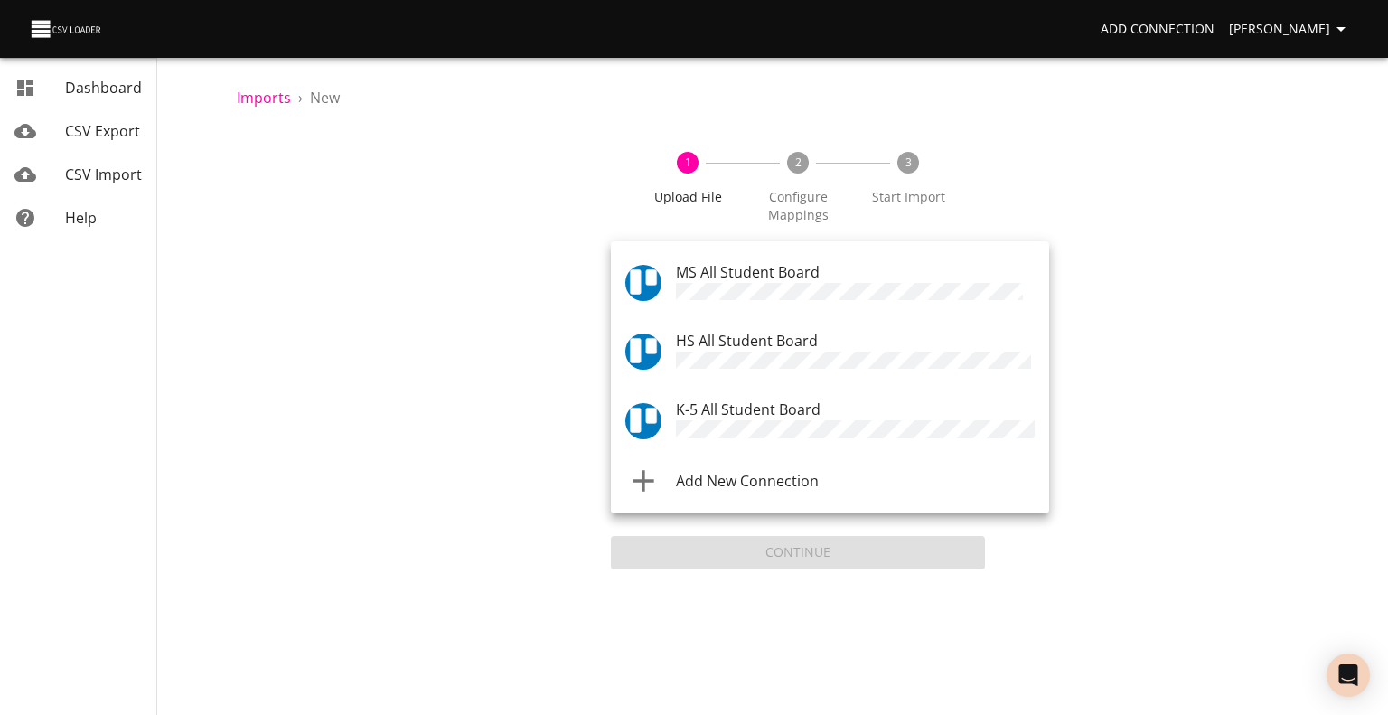
click at [712, 342] on span "HS All Student Board" at bounding box center [747, 341] width 142 height 20
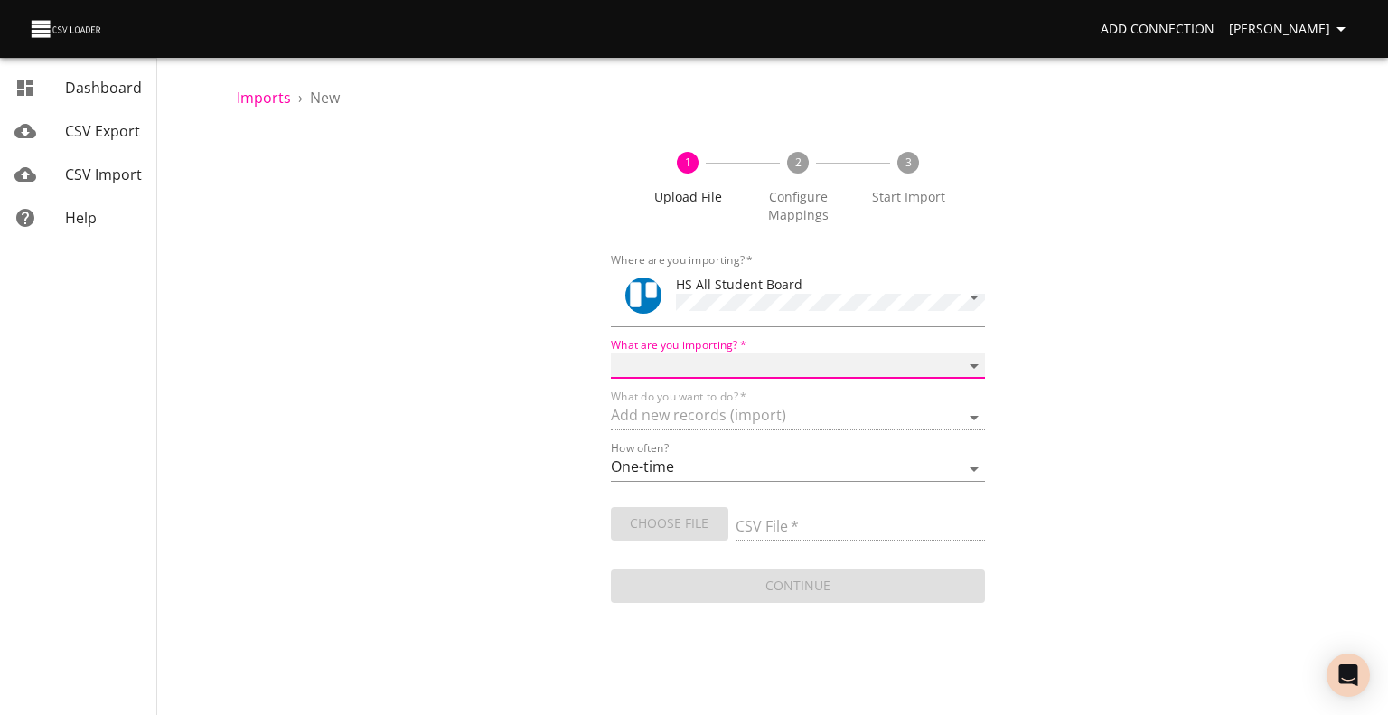
click at [709, 371] on select "Boards Cards Checkitems Checklists" at bounding box center [798, 365] width 374 height 26
select select "cards"
click at [611, 352] on select "Boards Cards Checkitems Checklists" at bounding box center [798, 365] width 374 height 26
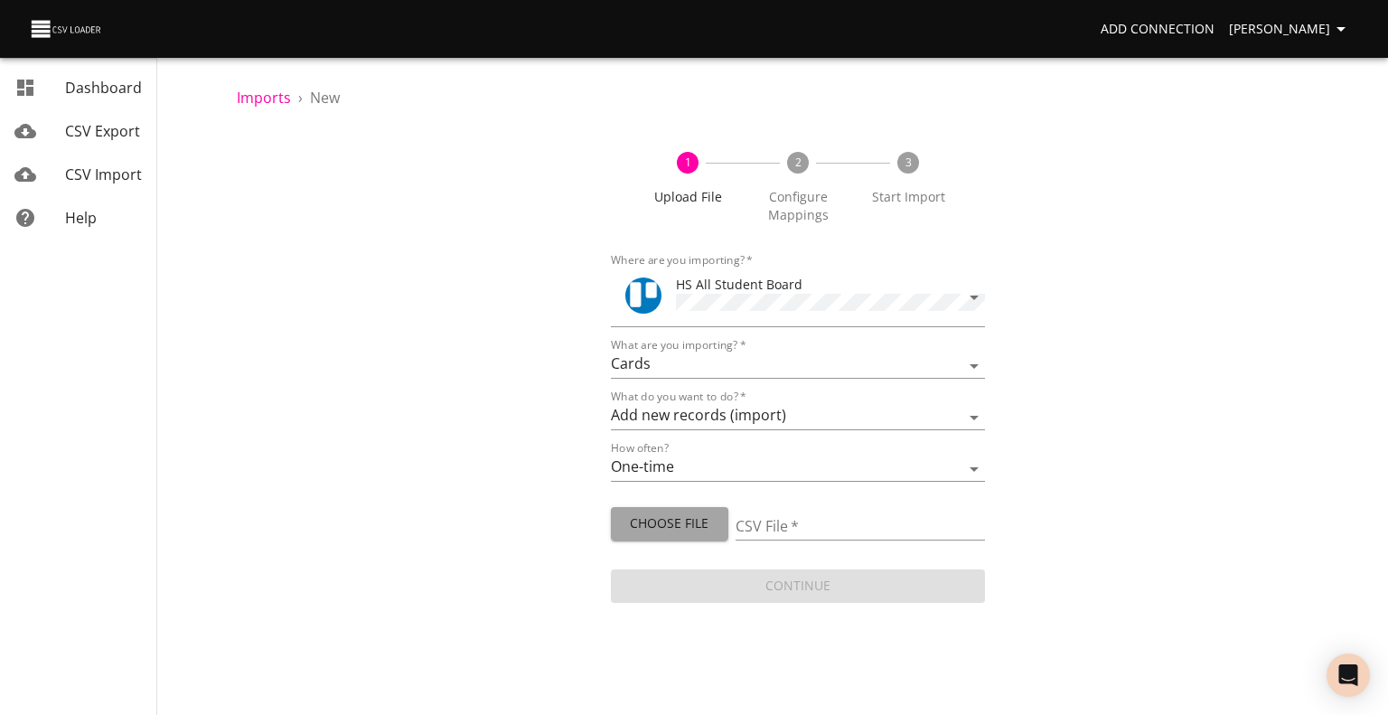
click at [676, 517] on span "Choose File" at bounding box center [669, 523] width 89 height 23
type input "HS 09302025.csv"
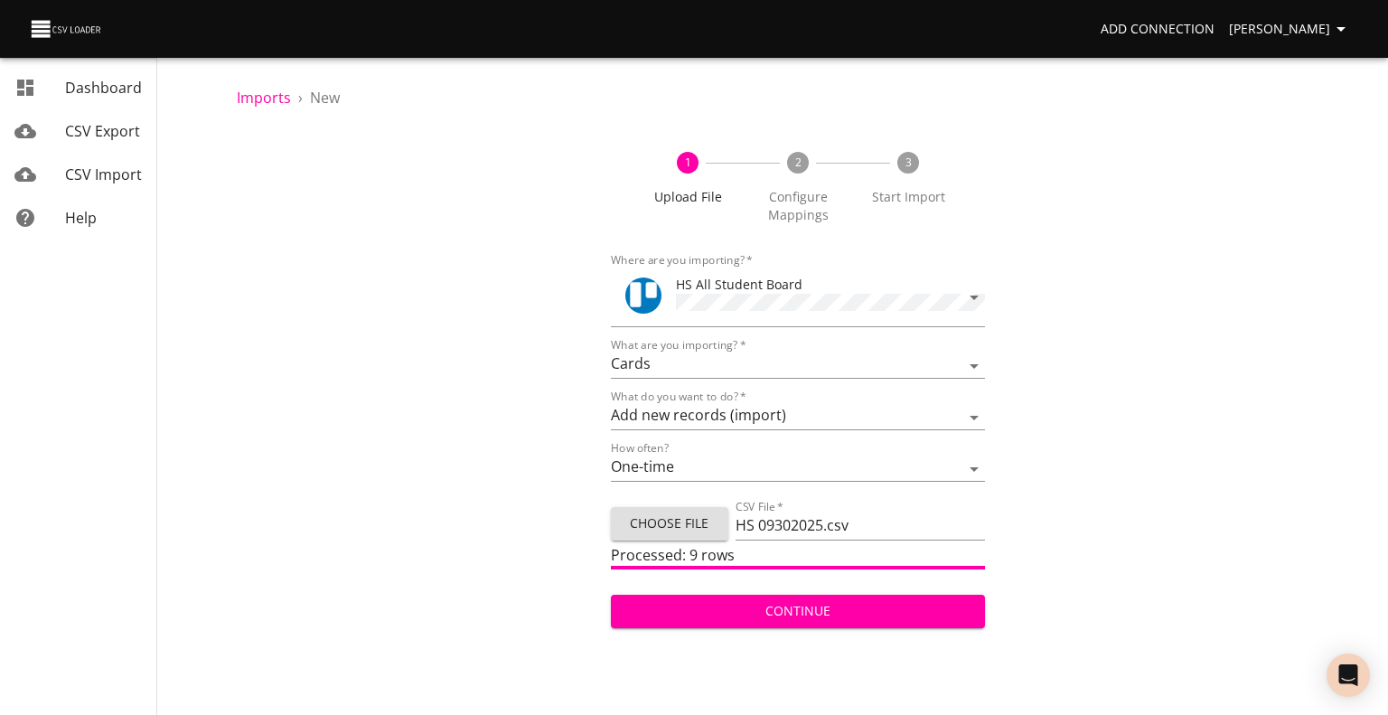
click at [736, 612] on span "Continue" at bounding box center [797, 611] width 345 height 23
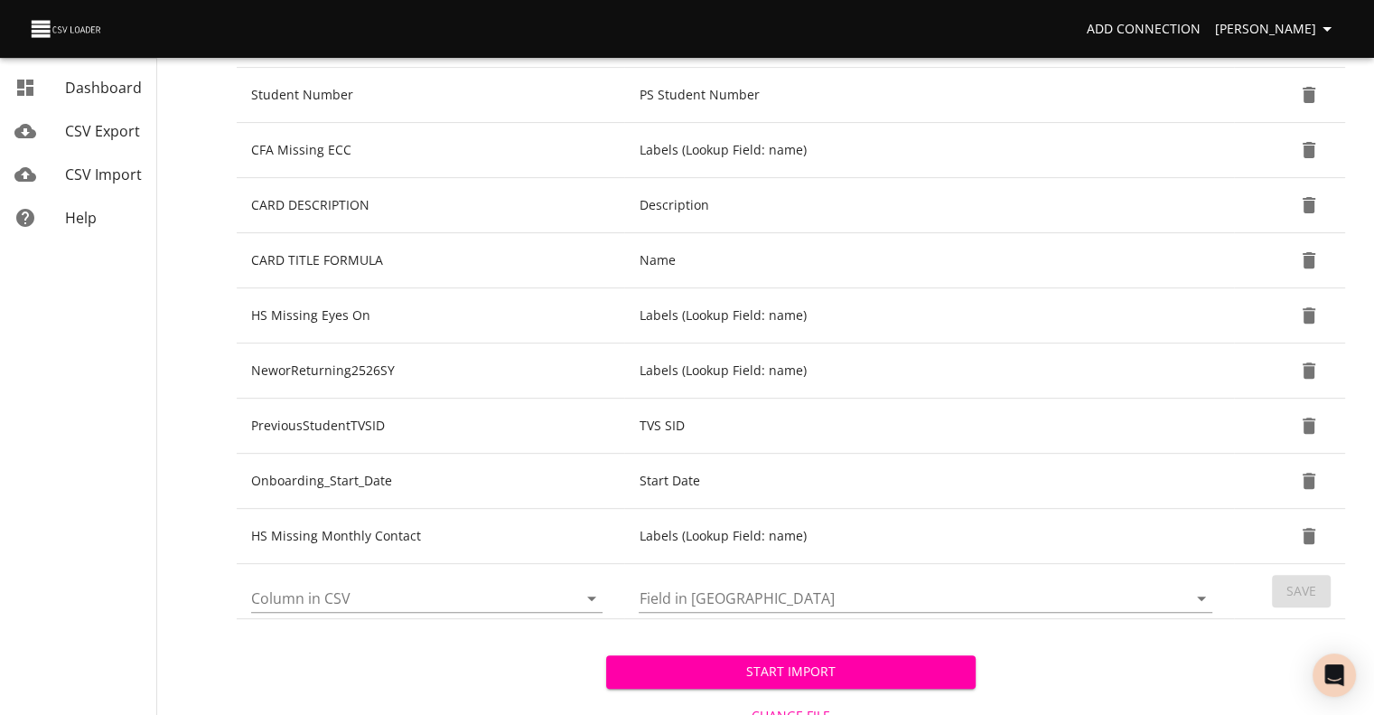
scroll to position [595, 0]
click at [594, 588] on icon "Open" at bounding box center [592, 597] width 22 height 22
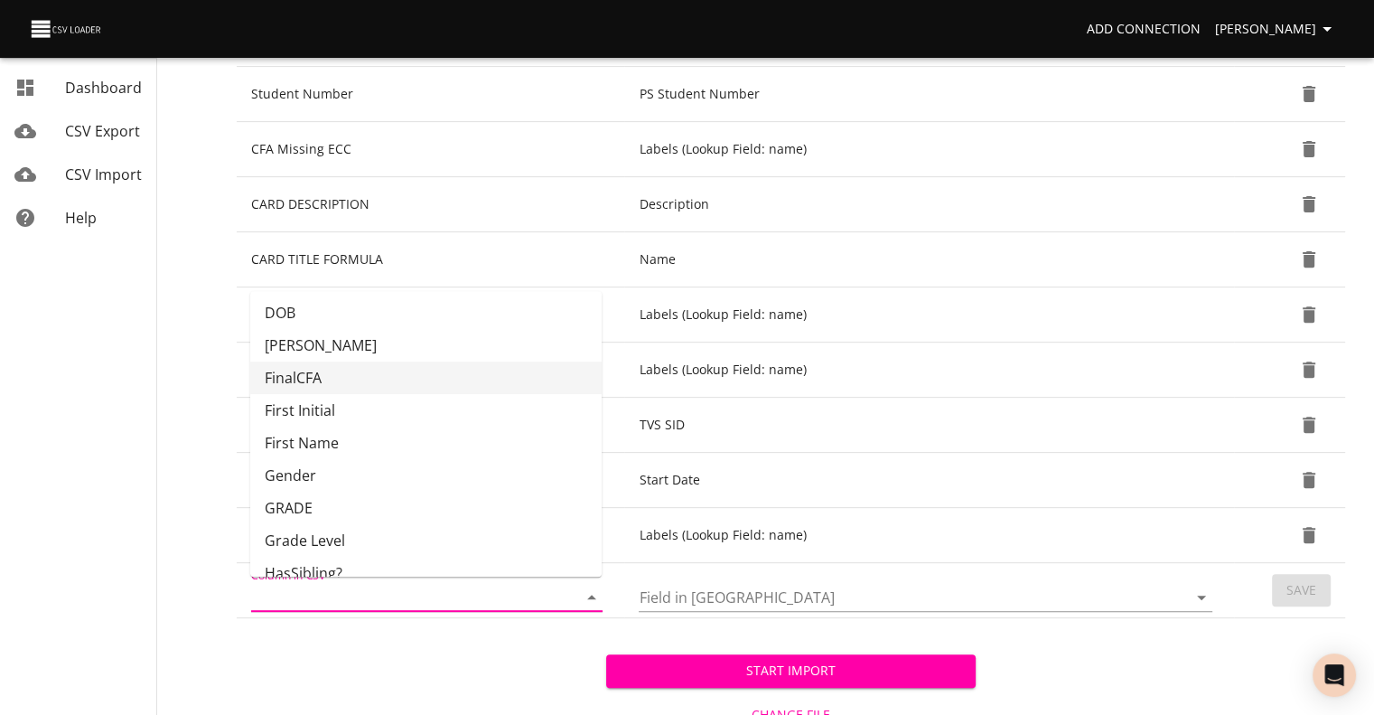
scroll to position [101, 0]
click at [503, 501] on li "GRADE" at bounding box center [425, 506] width 351 height 33
type input "GRADE"
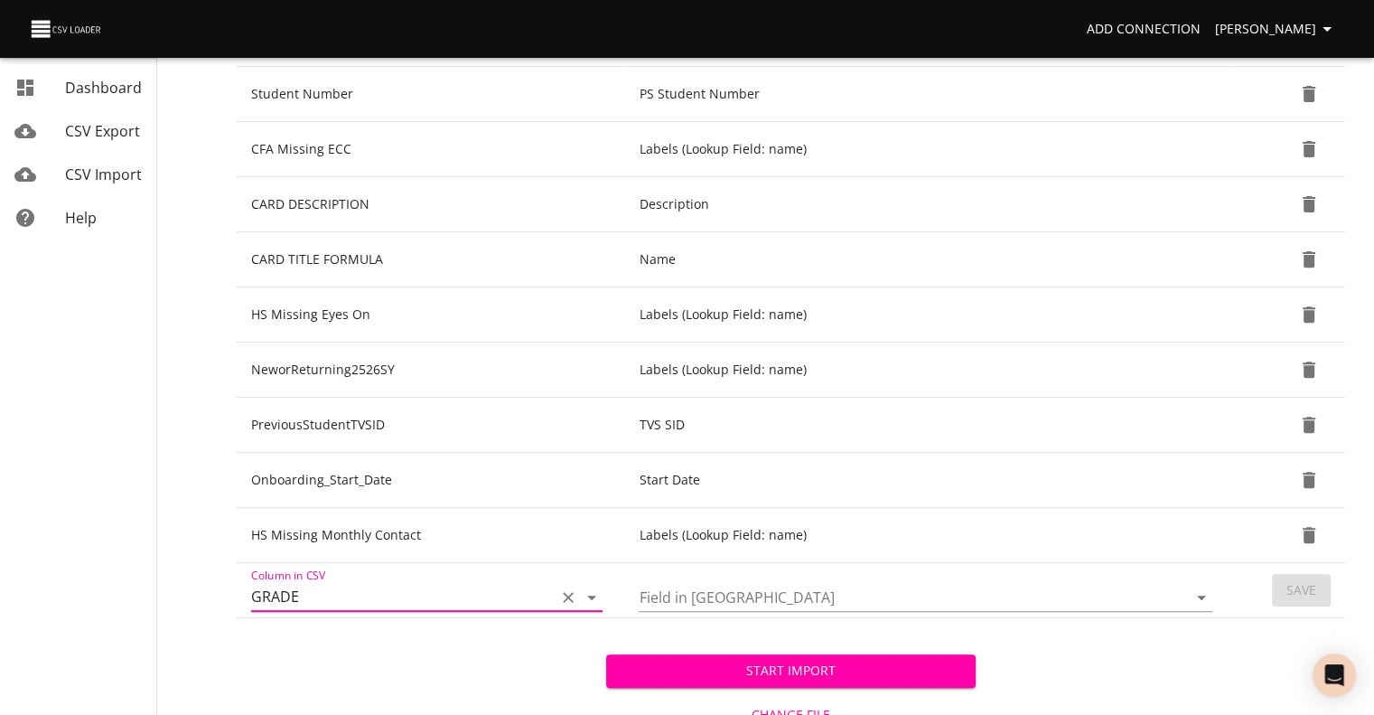
click at [1200, 592] on icon "Open" at bounding box center [1202, 597] width 22 height 22
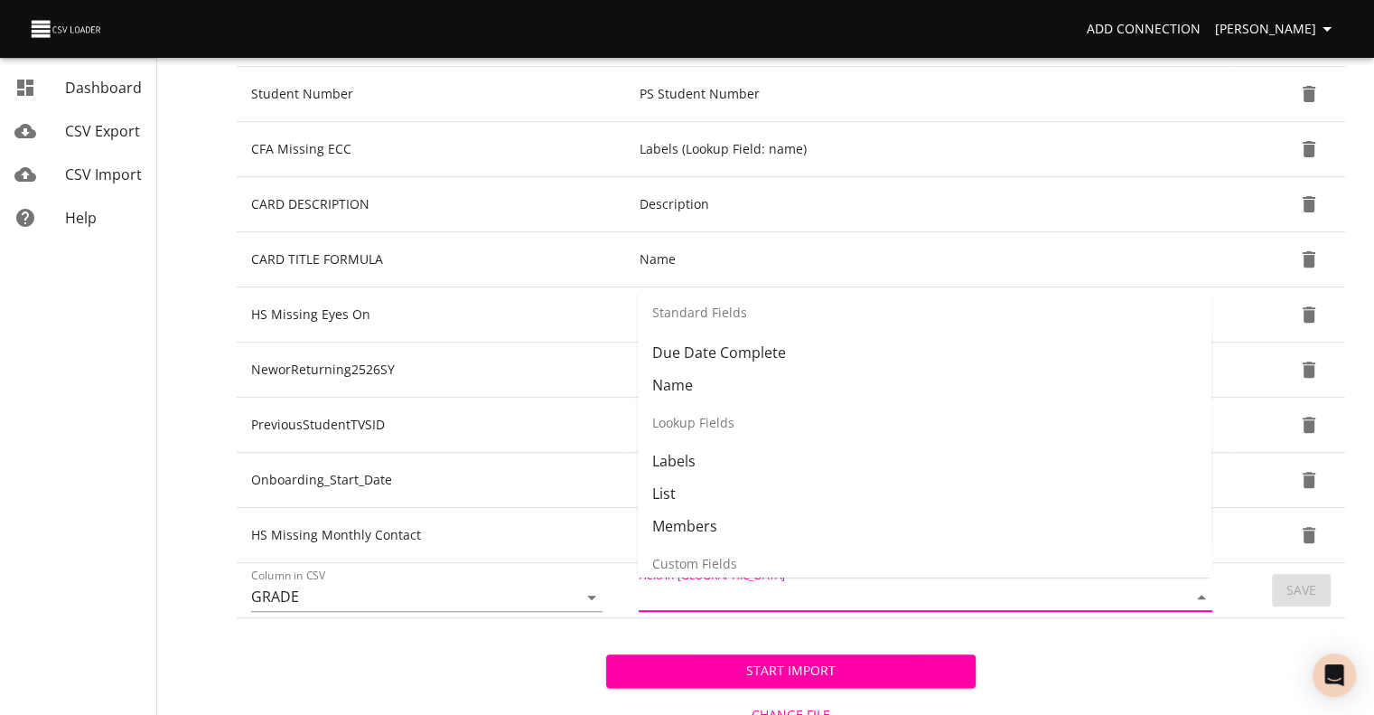
scroll to position [170, 0]
click at [1013, 494] on li "List" at bounding box center [925, 491] width 574 height 33
type input "List"
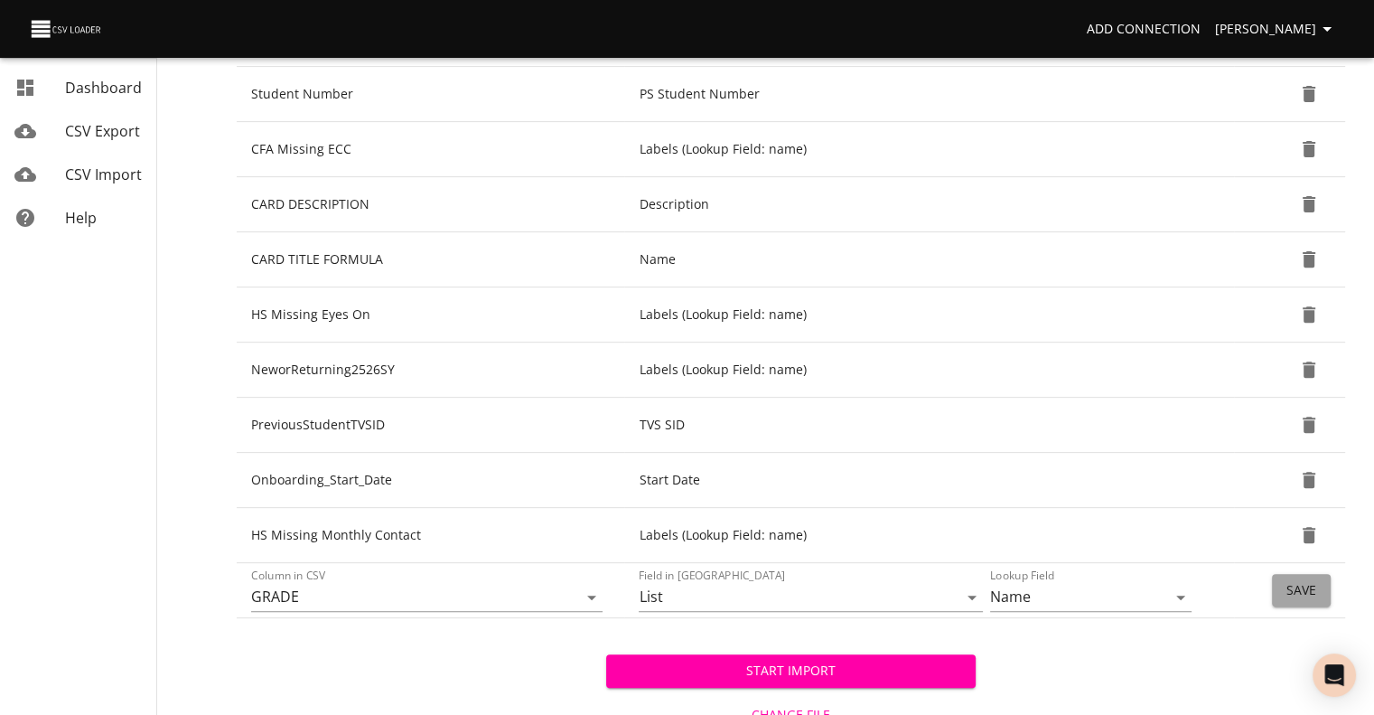
click at [1294, 584] on span "Save" at bounding box center [1301, 590] width 30 height 23
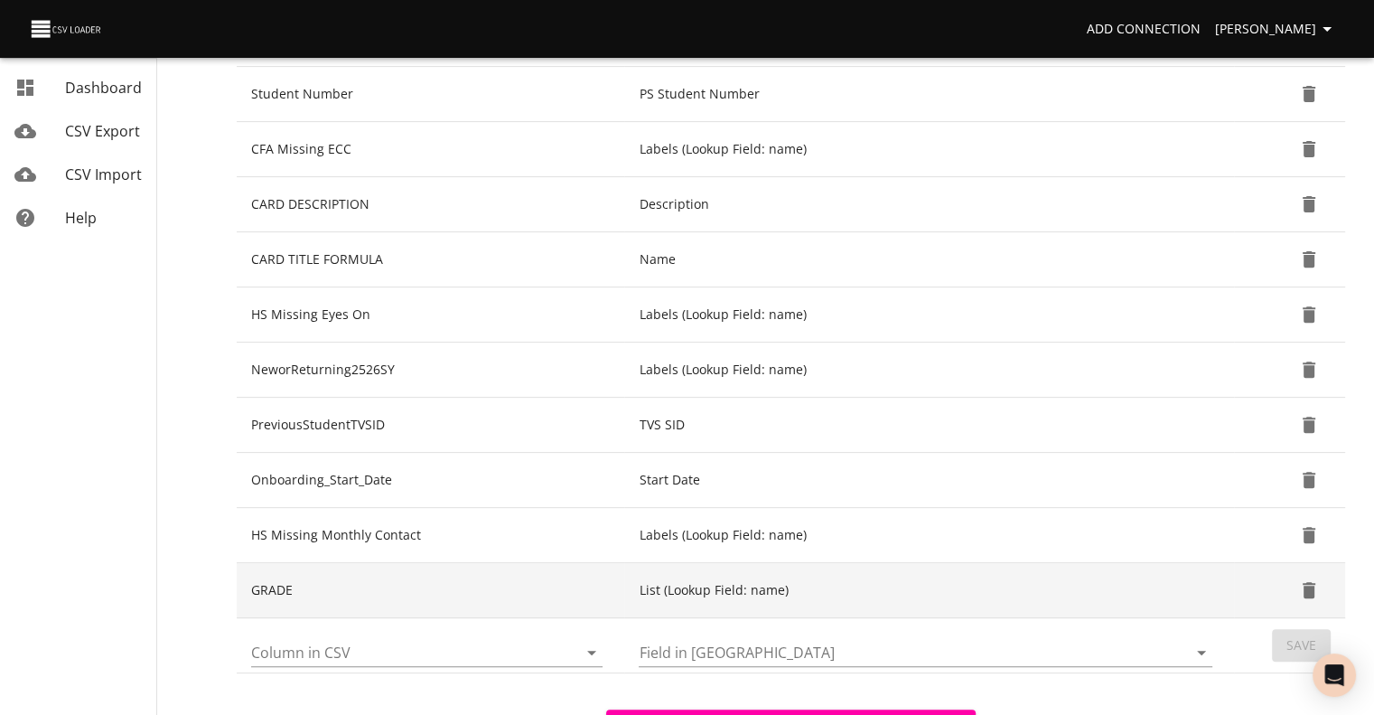
scroll to position [711, 0]
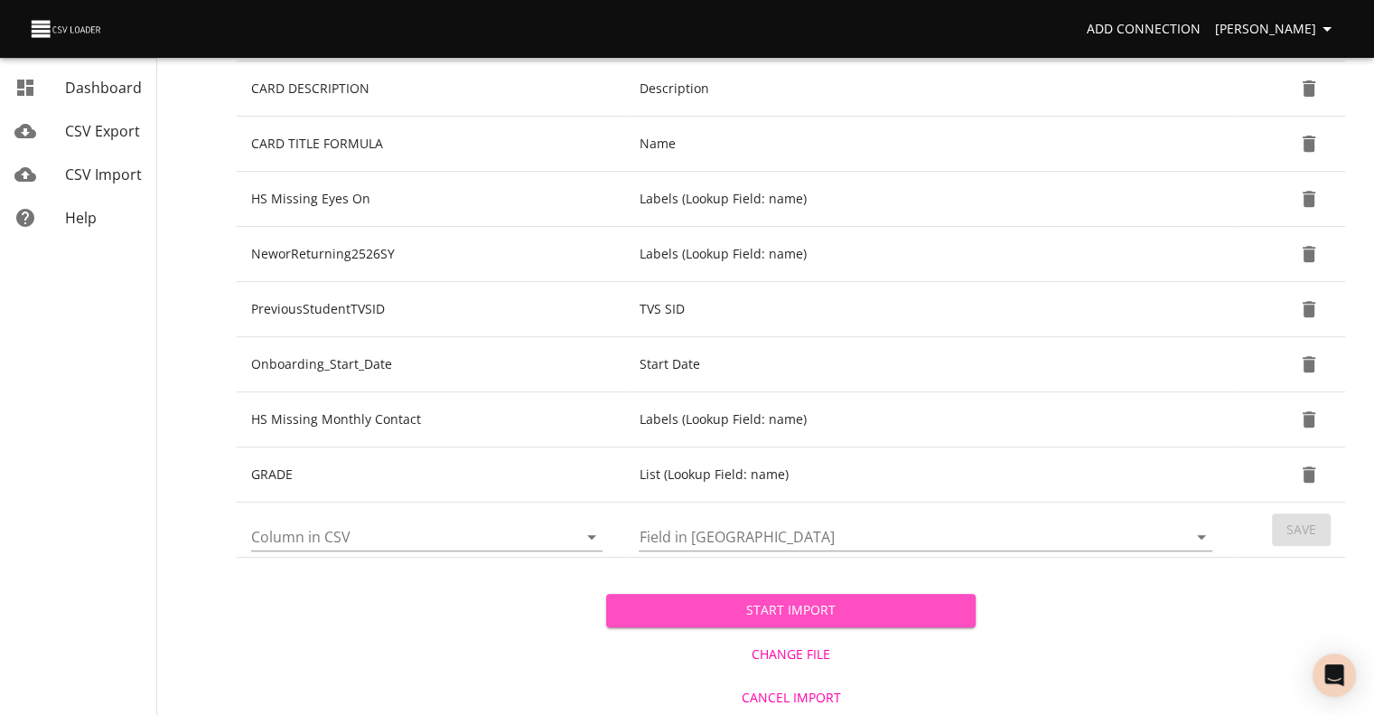
click at [686, 609] on span "Start Import" at bounding box center [791, 610] width 341 height 23
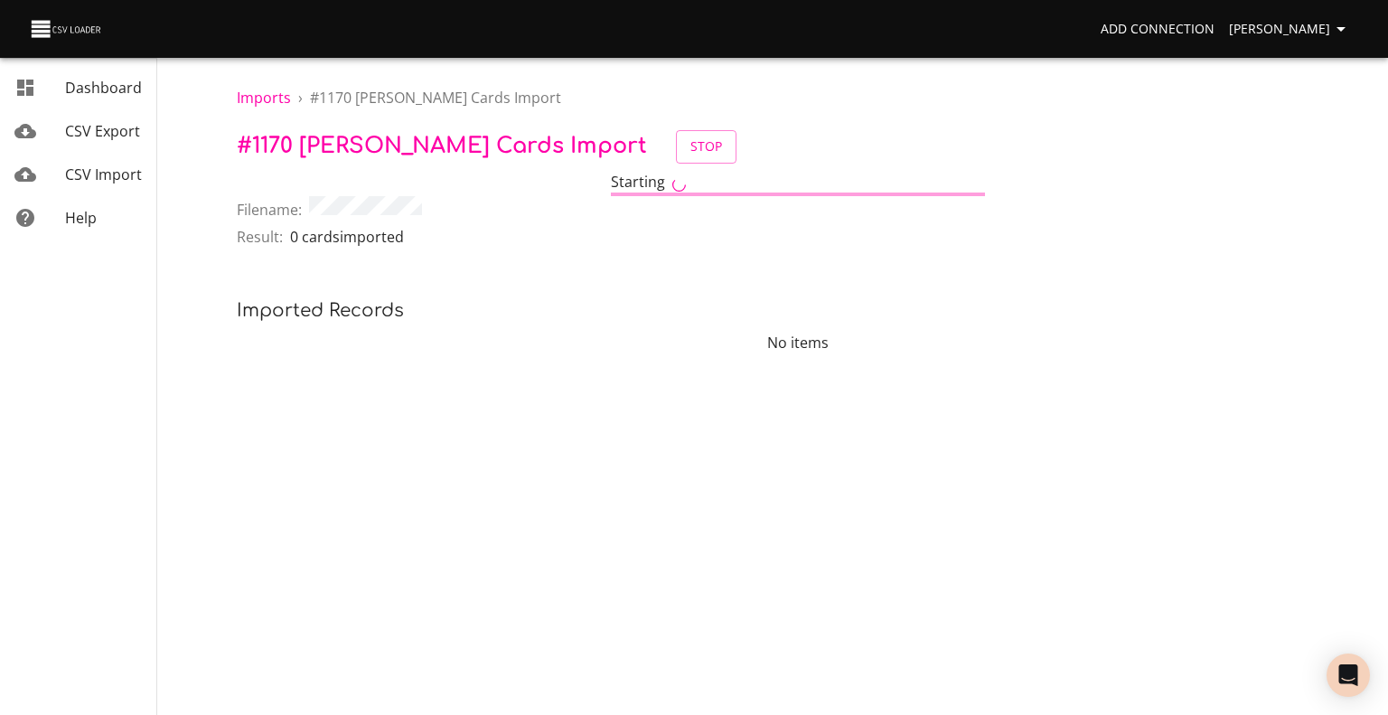
click at [113, 162] on link "CSV Import" at bounding box center [78, 174] width 156 height 43
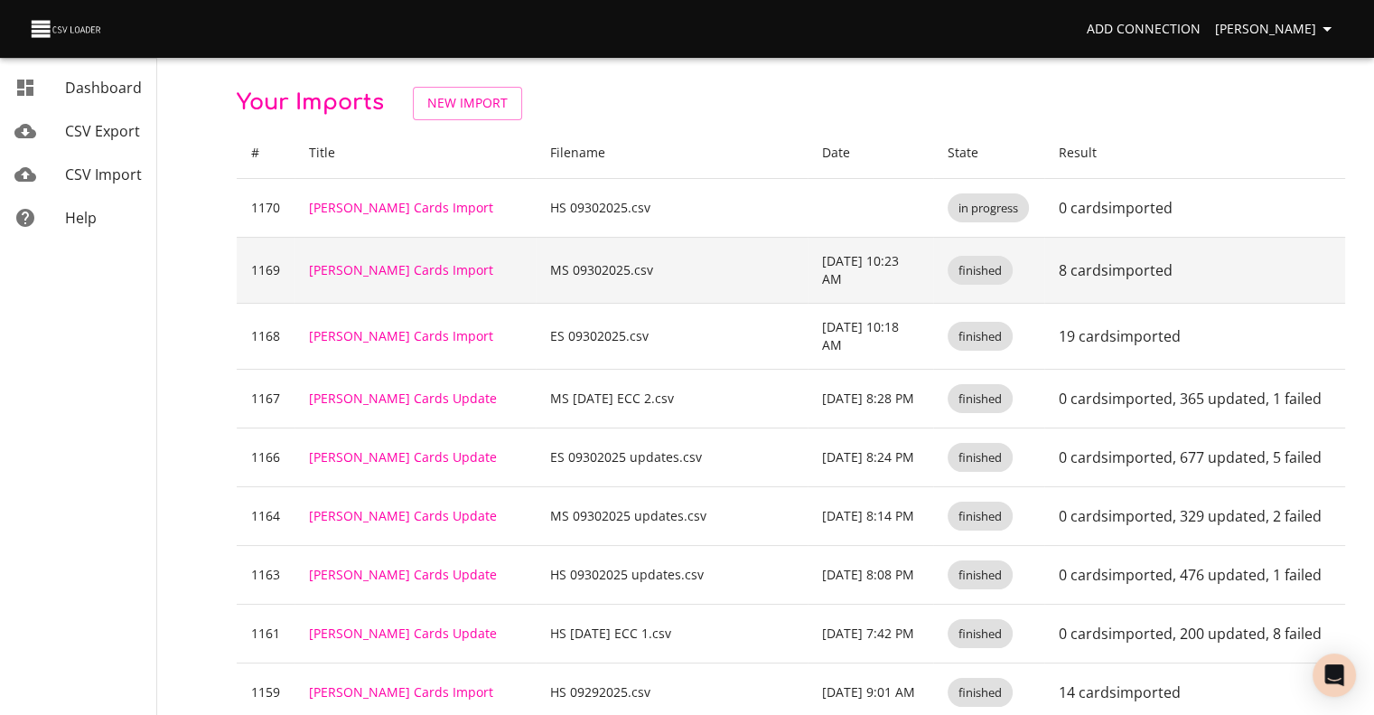
click at [1297, 250] on td "8 cards imported" at bounding box center [1194, 270] width 301 height 66
